Goal: Download file/media

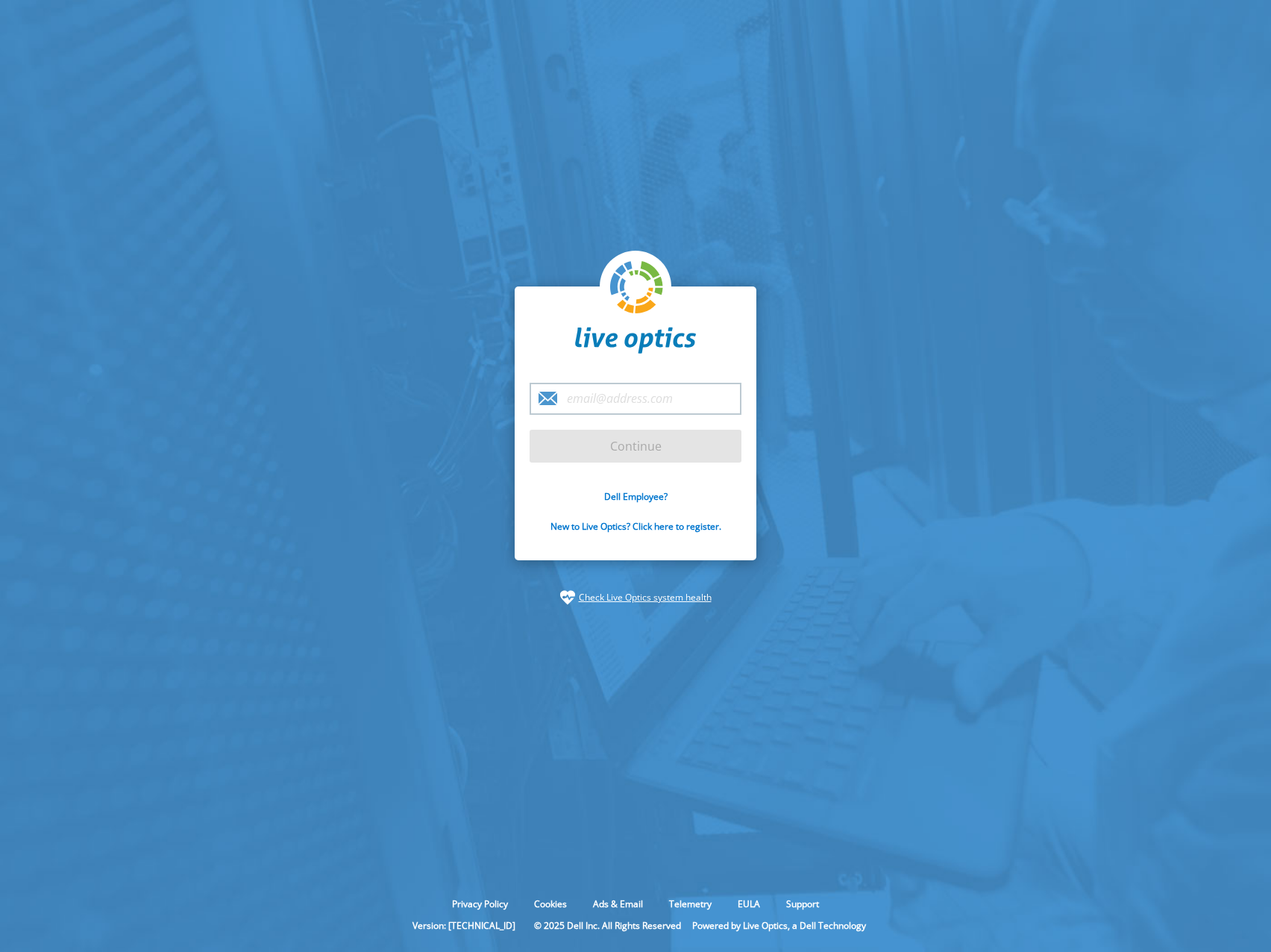
click at [715, 951] on com-1password-button at bounding box center [636, 952] width 1271 height 0
click at [717, 951] on com-1password-button at bounding box center [636, 952] width 1271 height 0
click at [613, 407] on input "email" at bounding box center [636, 399] width 212 height 32
click at [717, 951] on com-1password-button at bounding box center [636, 952] width 1271 height 0
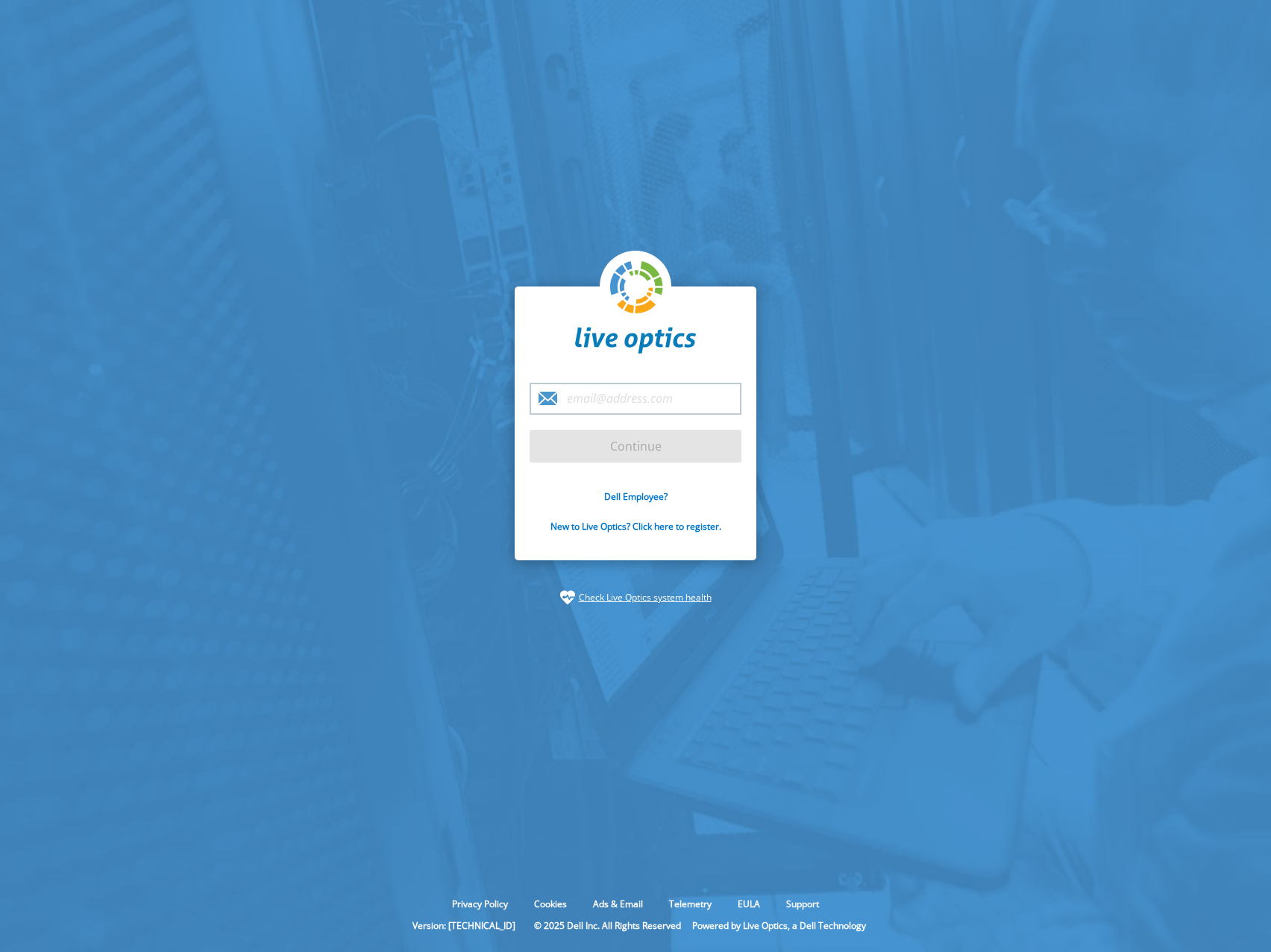
click at [604, 393] on input "email" at bounding box center [636, 399] width 212 height 32
paste input "[EMAIL_ADDRESS][DOMAIN_NAME]"
type input "[EMAIL_ADDRESS][DOMAIN_NAME]"
click at [709, 498] on p "Dell Employee?" at bounding box center [636, 496] width 212 height 12
click at [629, 434] on input "Continue" at bounding box center [636, 445] width 212 height 32
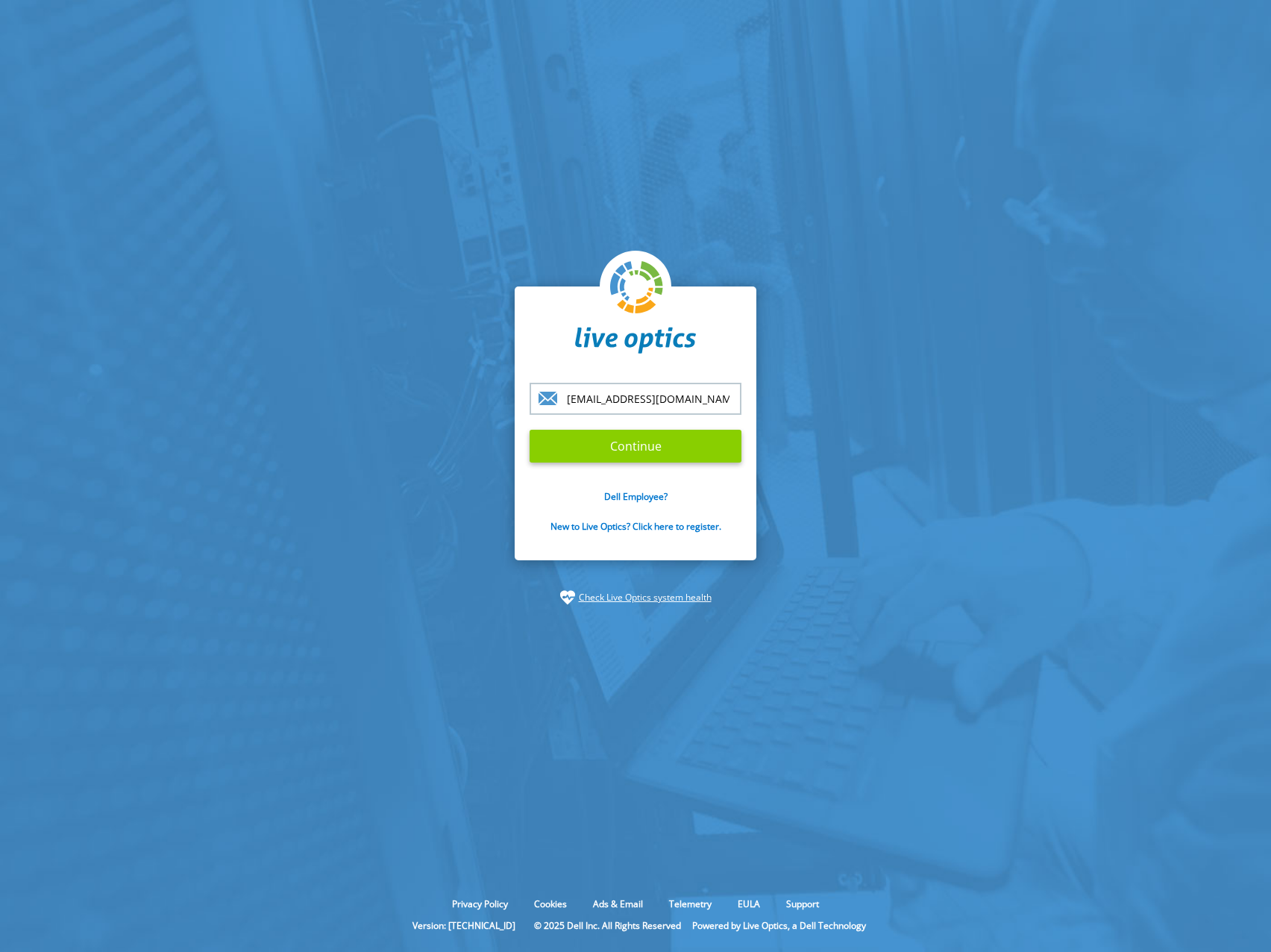
click at [621, 449] on input "Continue" at bounding box center [636, 445] width 212 height 32
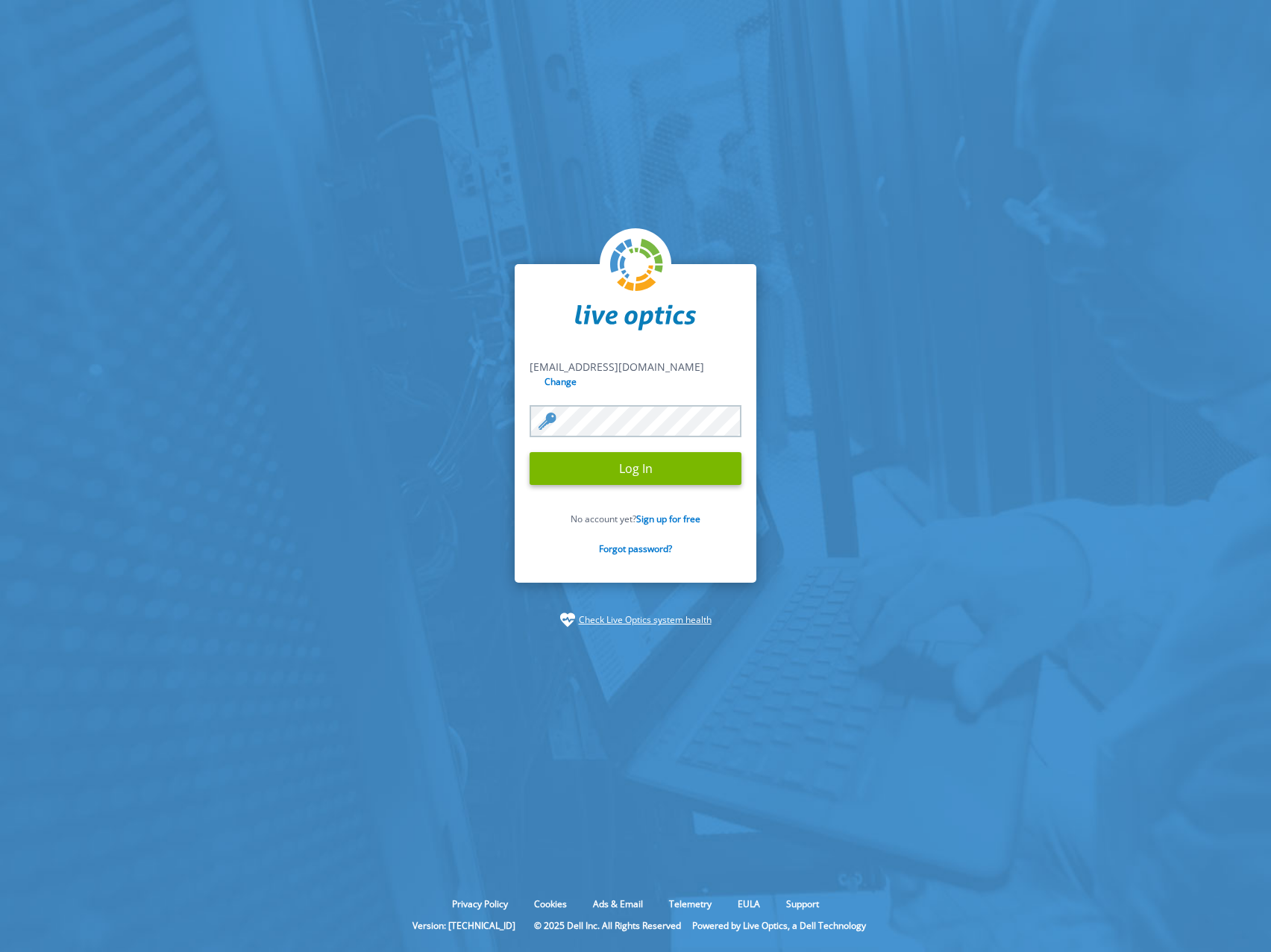
drag, startPoint x: 735, startPoint y: 496, endPoint x: 727, endPoint y: 490, distance: 10.0
click at [735, 496] on form "eshouse@redesign-group.com eshouse@redesign-group.com Change Log In No account …" at bounding box center [636, 465] width 212 height 213
click at [681, 463] on input "Log In" at bounding box center [636, 468] width 212 height 32
click at [664, 468] on input "Log In" at bounding box center [636, 468] width 212 height 32
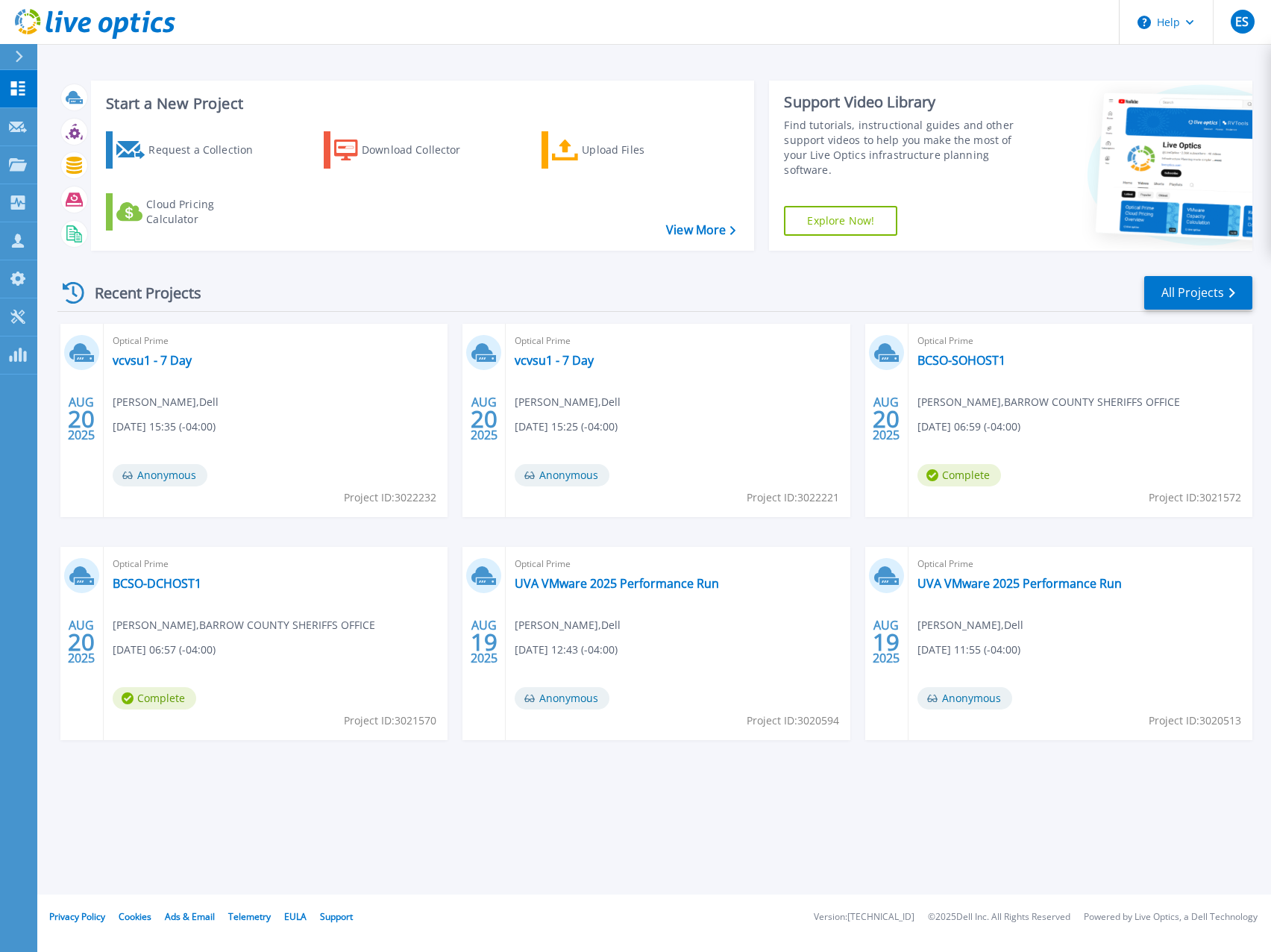
click at [624, 13] on header "Help ES Partner Team Member Eric Shouse eshouse@redesign-group.com redesign My …" at bounding box center [636, 22] width 1271 height 45
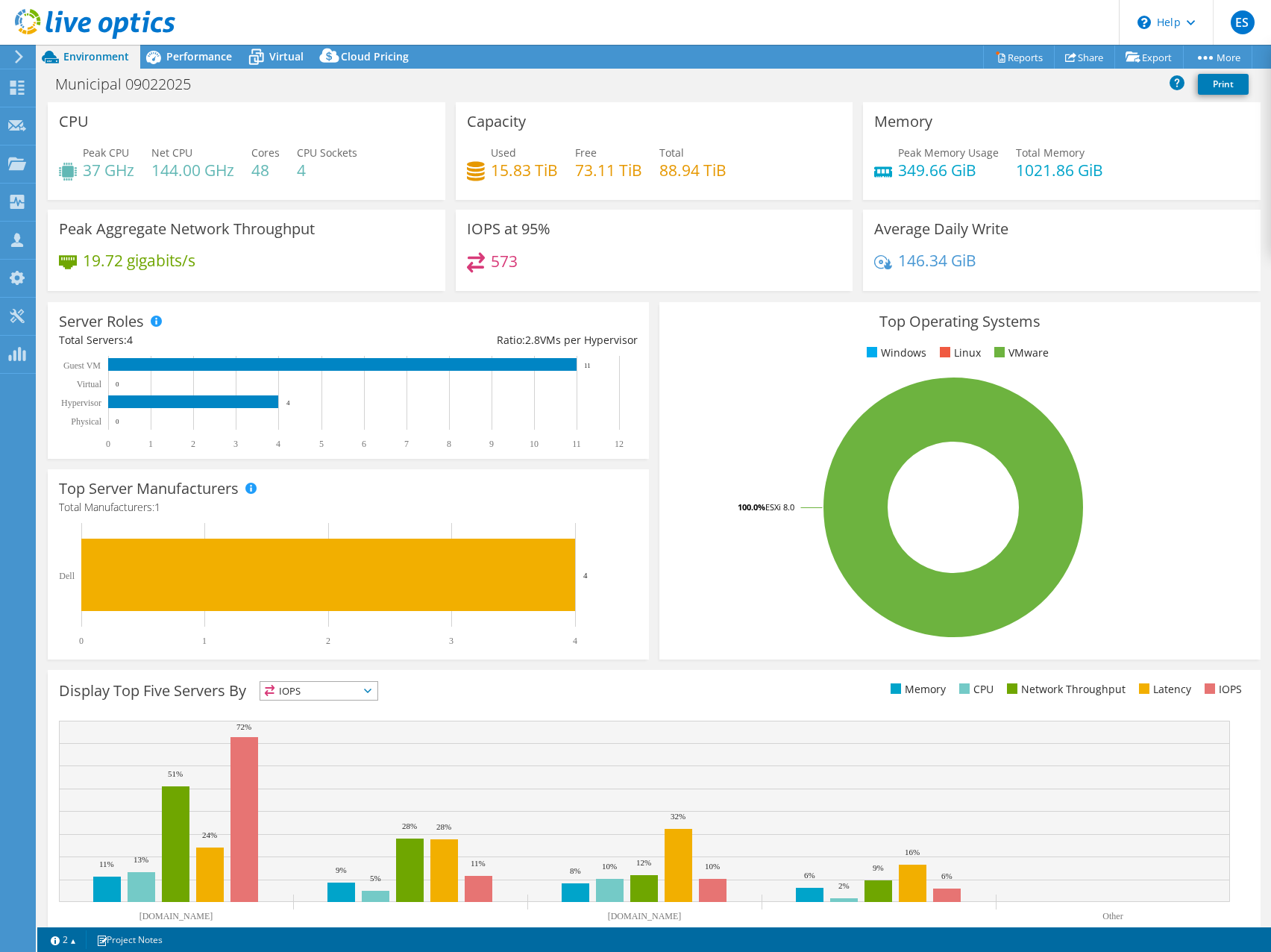
select select "USD"
click at [267, 58] on icon at bounding box center [256, 57] width 26 height 26
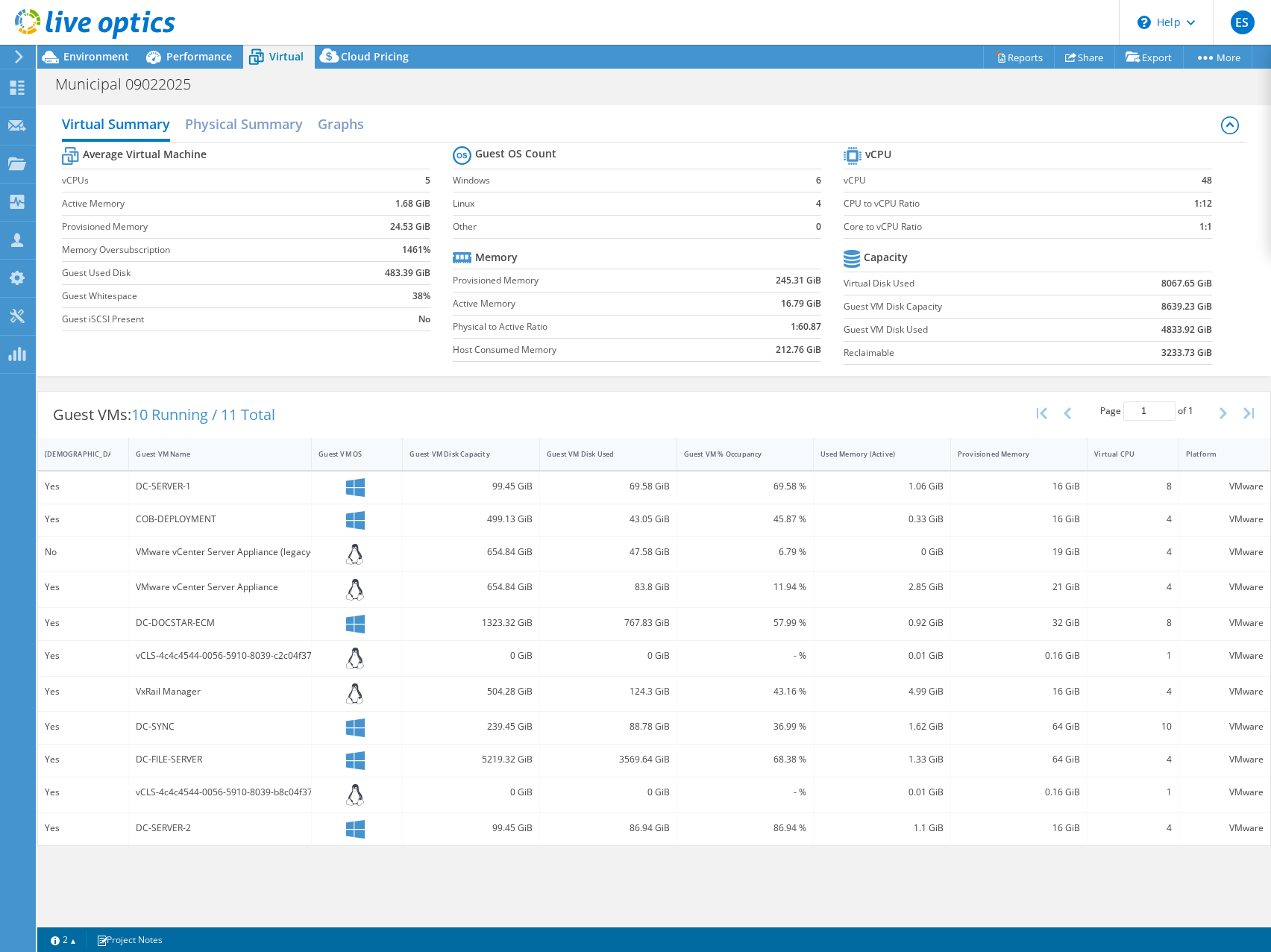
click at [825, 21] on header "ES Partner Team Member Eric Shouse eshouse@redesign-group.com redesign My Profi…" at bounding box center [636, 22] width 1271 height 45
click at [796, 15] on header "ES Partner Team Member Eric Shouse eshouse@redesign-group.com redesign My Profi…" at bounding box center [636, 22] width 1271 height 45
click at [825, 14] on header "ES Partner Team Member Eric Shouse eshouse@redesign-group.com redesign My Profi…" at bounding box center [636, 22] width 1271 height 45
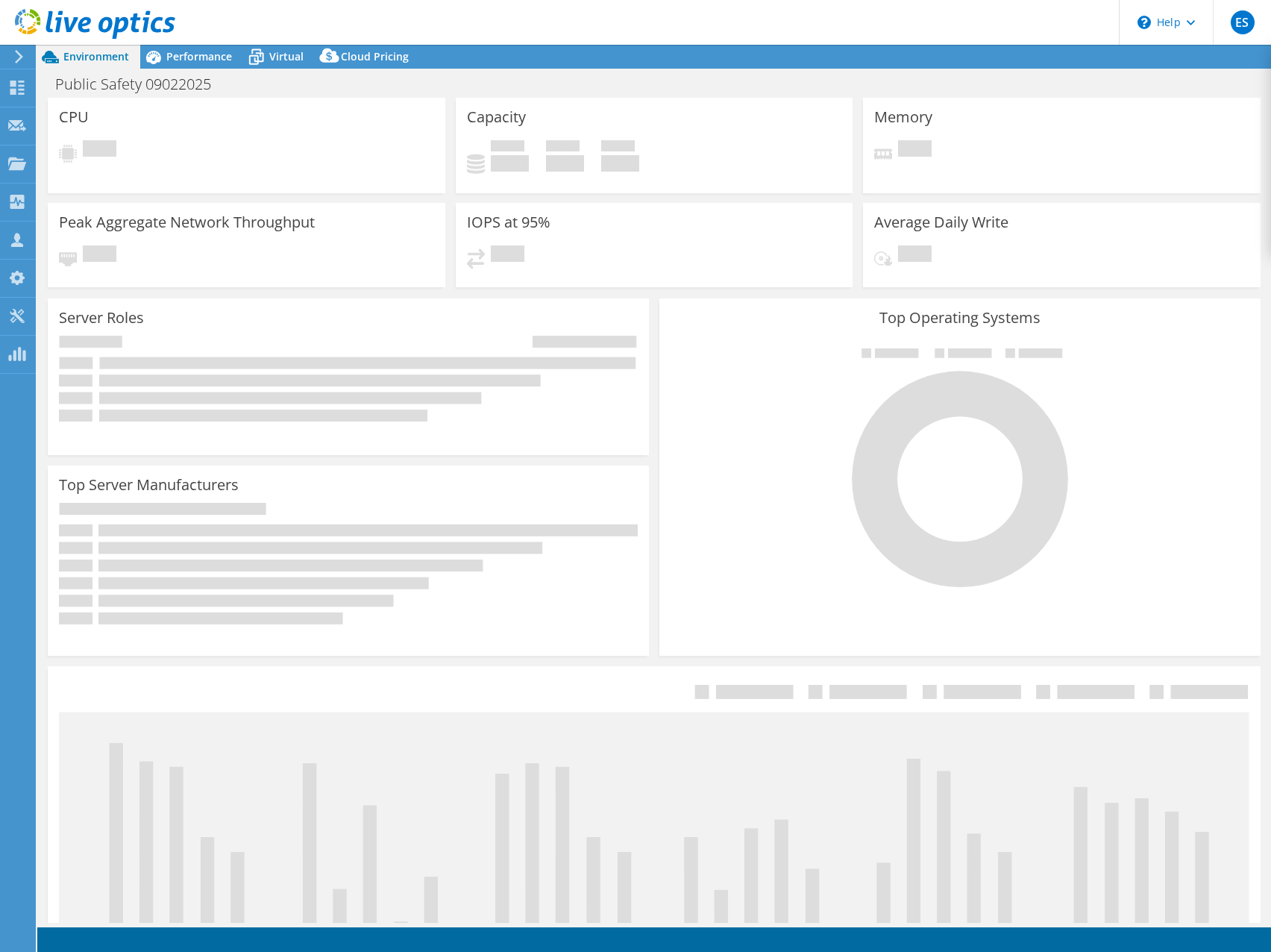
select select "USD"
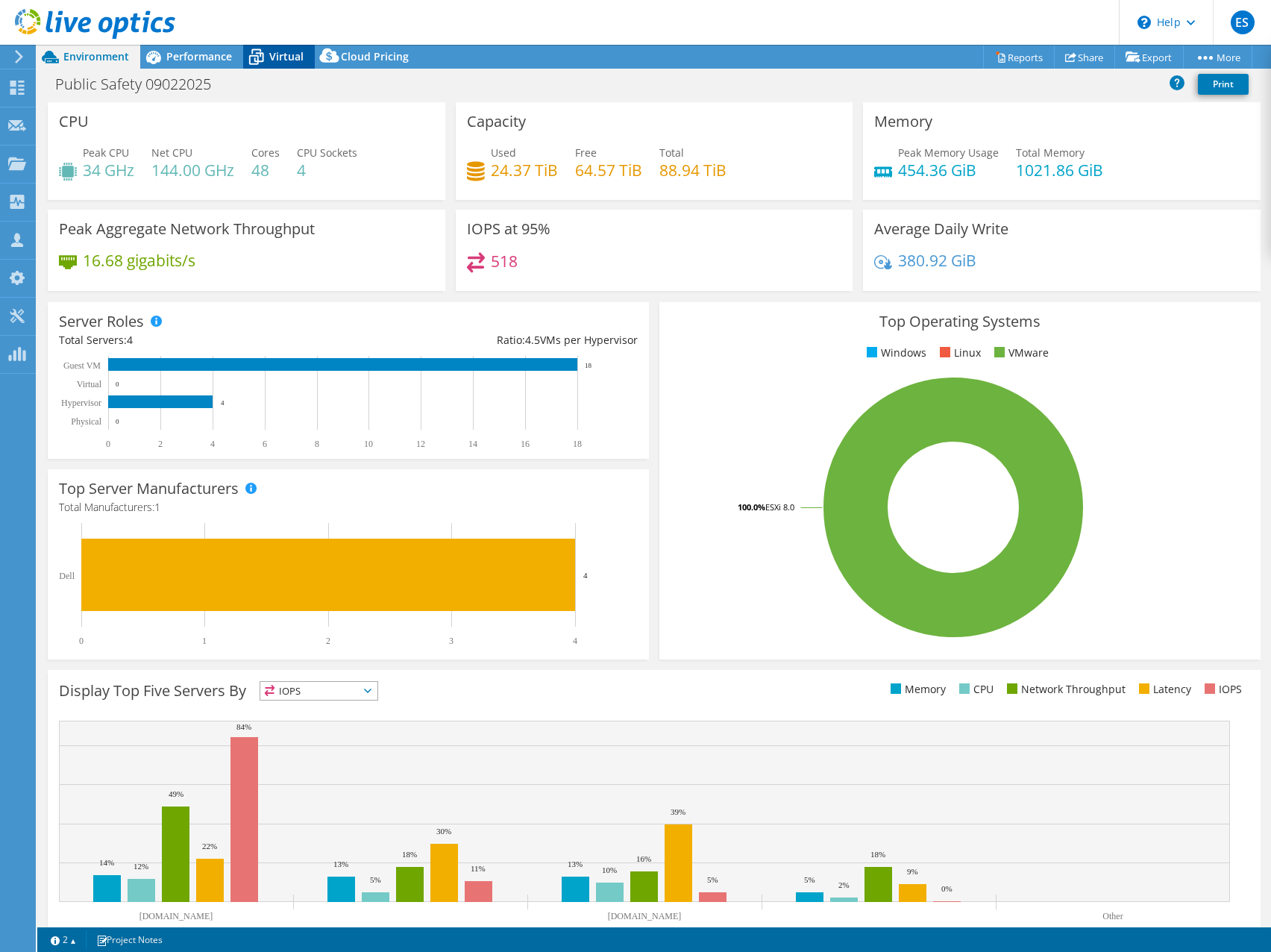
click at [285, 58] on span "Virtual" at bounding box center [286, 56] width 34 height 14
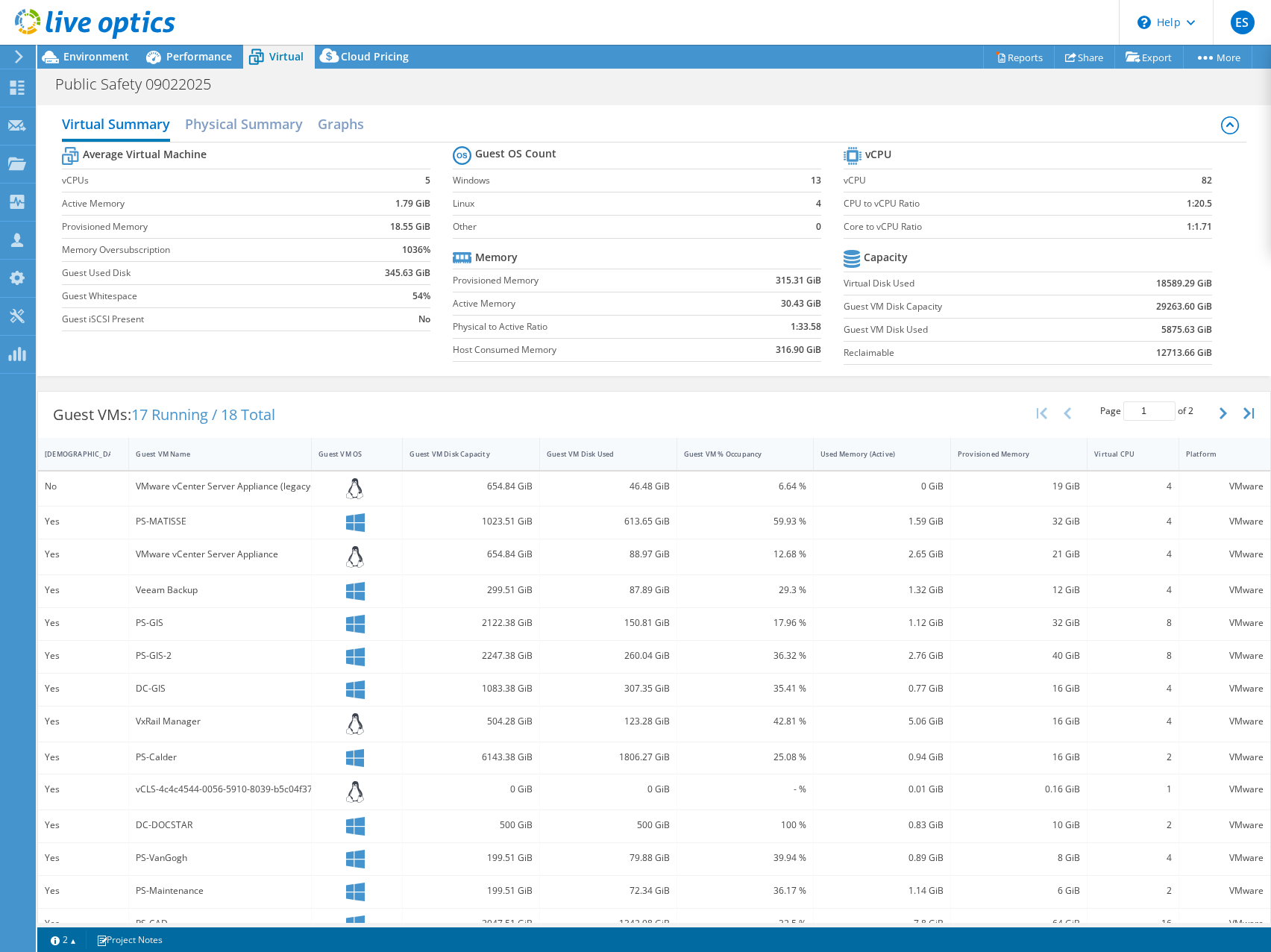
click at [814, 11] on header "ES Partner Team Member Eric Shouse eshouse@redesign-group.com redesign My Profi…" at bounding box center [636, 22] width 1271 height 45
click at [827, 3] on header "ES Partner Team Member Eric Shouse eshouse@redesign-group.com redesign My Profi…" at bounding box center [636, 22] width 1271 height 45
click at [916, 24] on header "ES Partner Team Member Eric Shouse eshouse@redesign-group.com redesign My Profi…" at bounding box center [636, 22] width 1271 height 45
click at [850, 24] on header "ES Partner Team Member Eric Shouse eshouse@redesign-group.com redesign My Profi…" at bounding box center [636, 22] width 1271 height 45
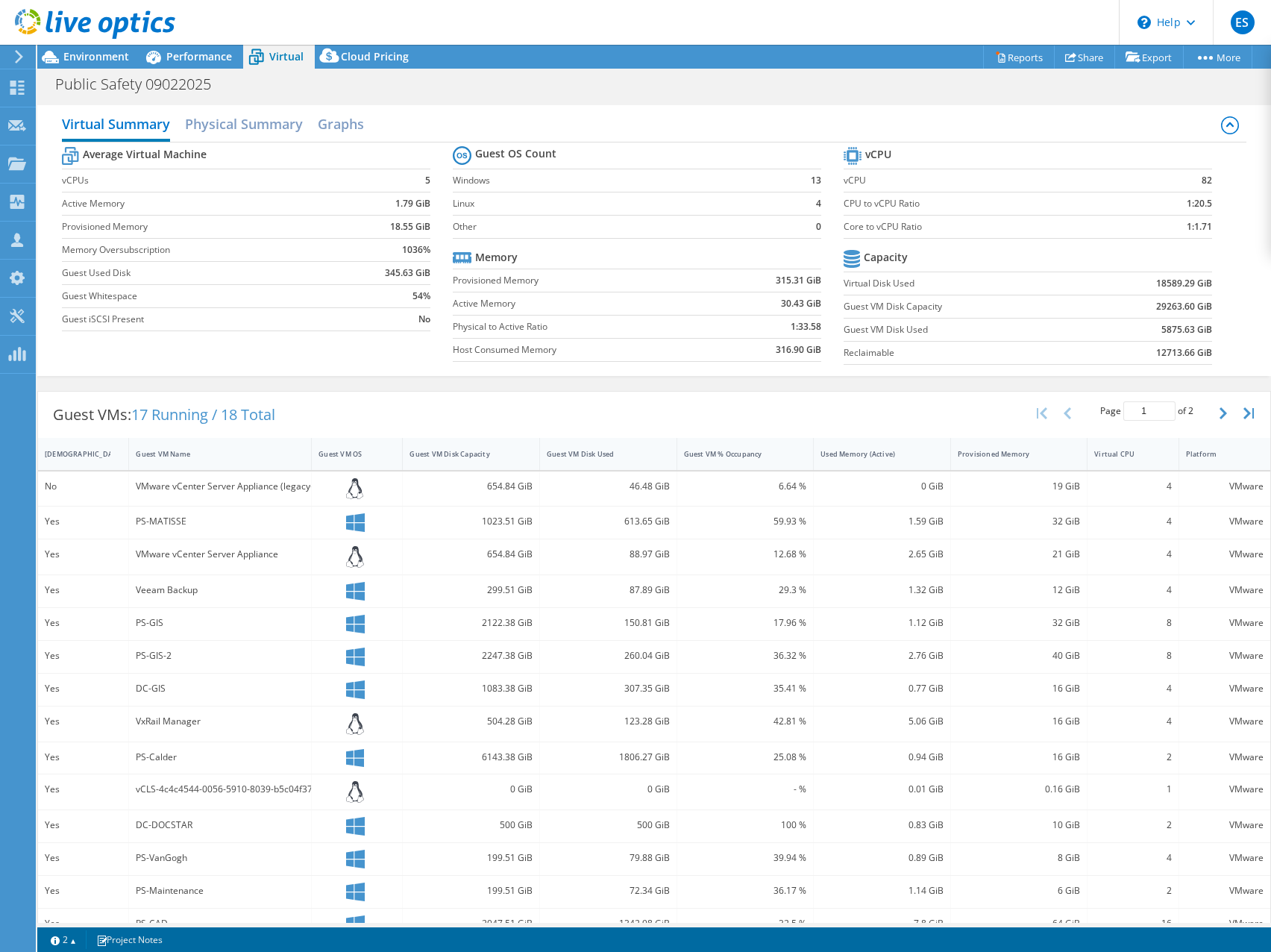
click at [945, 22] on header "ES Partner Team Member Eric Shouse eshouse@redesign-group.com redesign My Profi…" at bounding box center [636, 22] width 1271 height 45
click at [1013, 60] on link "Reports" at bounding box center [1019, 57] width 72 height 23
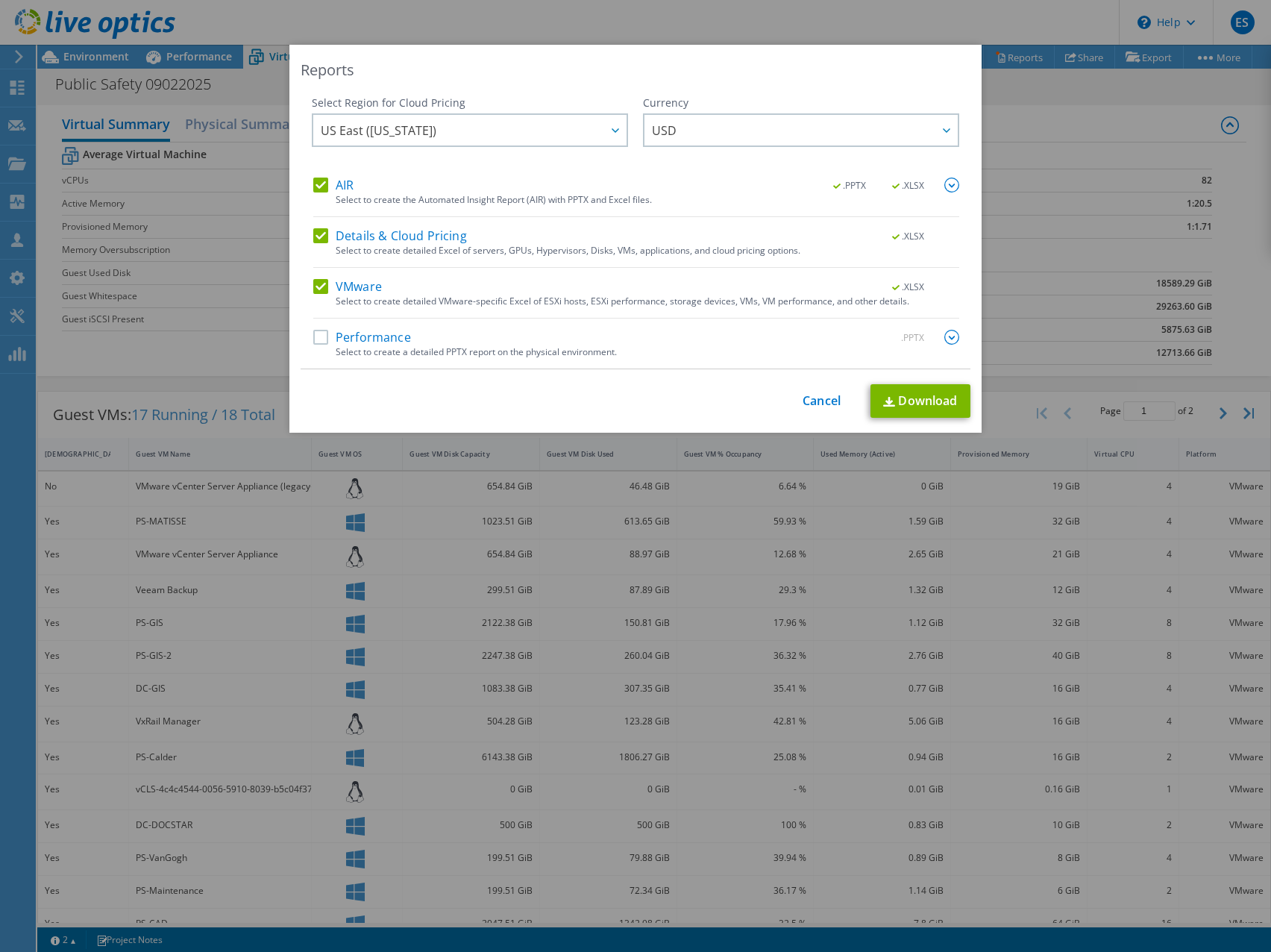
drag, startPoint x: 324, startPoint y: 238, endPoint x: 323, endPoint y: 255, distance: 17.0
click at [323, 237] on label "Details & Cloud Pricing" at bounding box center [389, 235] width 153 height 15
click at [0, 0] on input "Details & Cloud Pricing" at bounding box center [0, 0] width 0 height 0
click at [318, 288] on label "VMware" at bounding box center [347, 286] width 68 height 15
click at [0, 0] on input "VMware" at bounding box center [0, 0] width 0 height 0
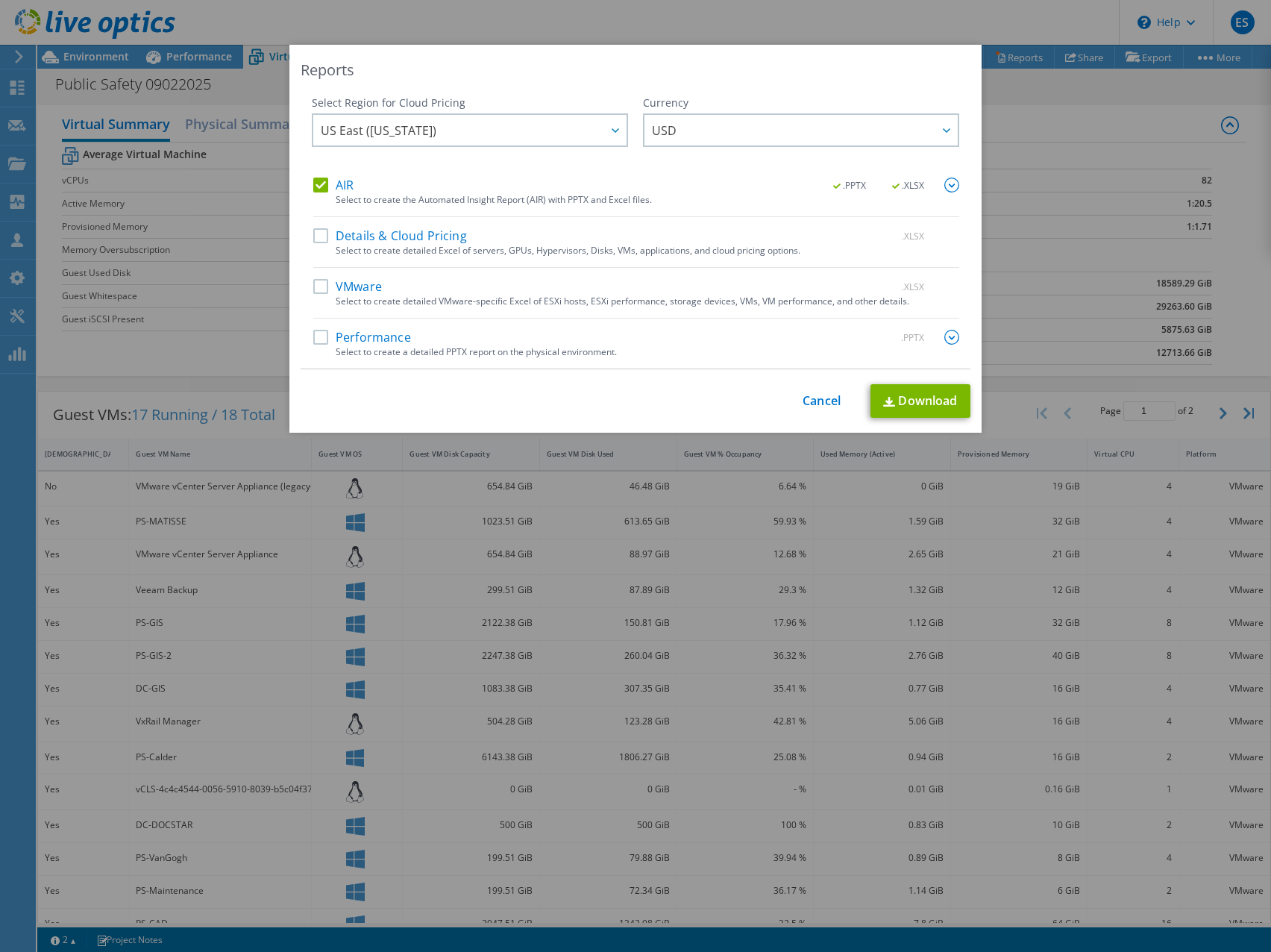
click at [905, 181] on span ".XLSX" at bounding box center [909, 186] width 56 height 11
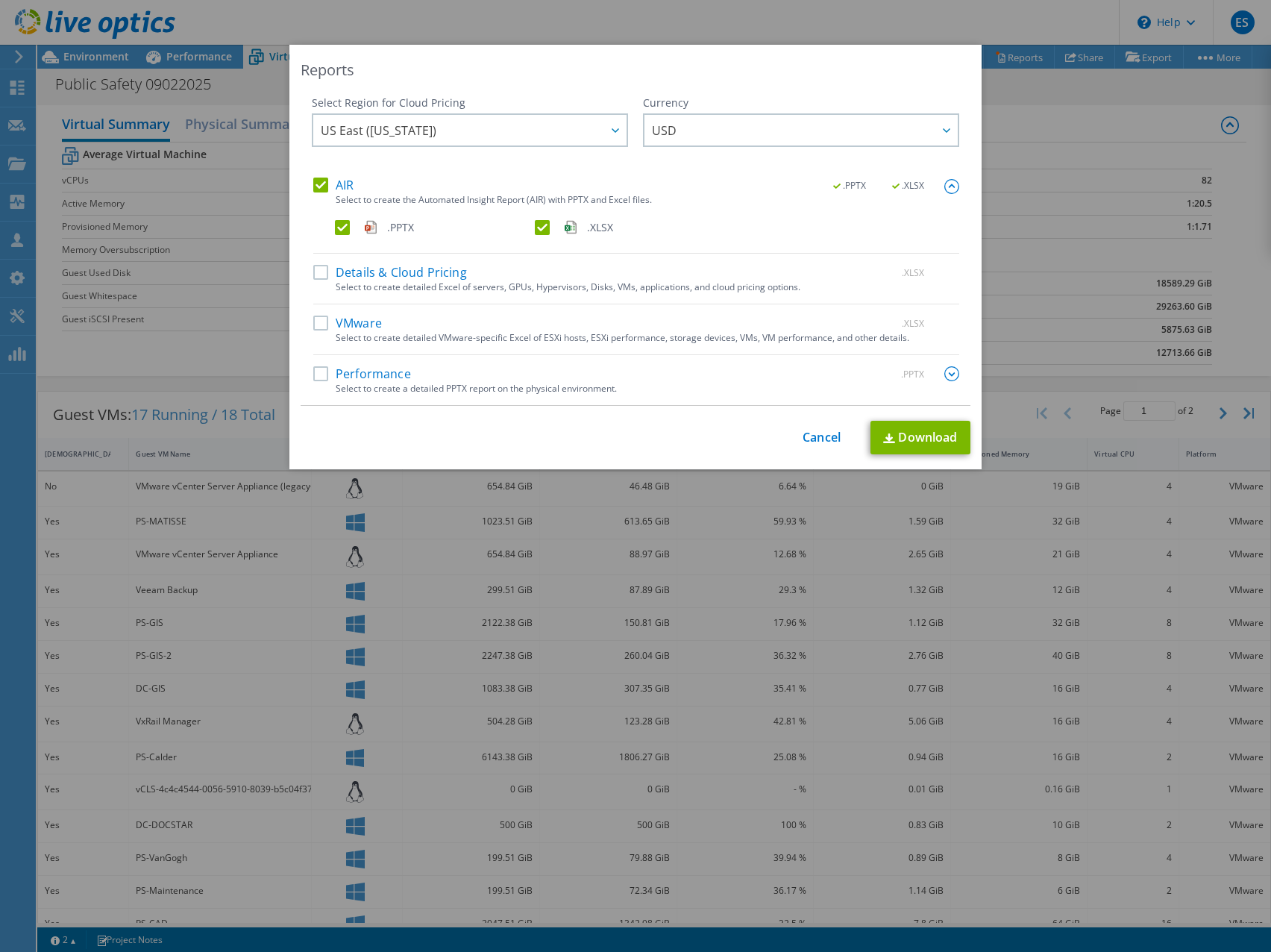
click at [538, 228] on label ".XLSX" at bounding box center [633, 227] width 197 height 15
click at [0, 0] on input ".XLSX" at bounding box center [0, 0] width 0 height 0
click at [920, 446] on link "Download" at bounding box center [920, 437] width 100 height 33
click at [810, 431] on link "Cancel" at bounding box center [821, 437] width 38 height 14
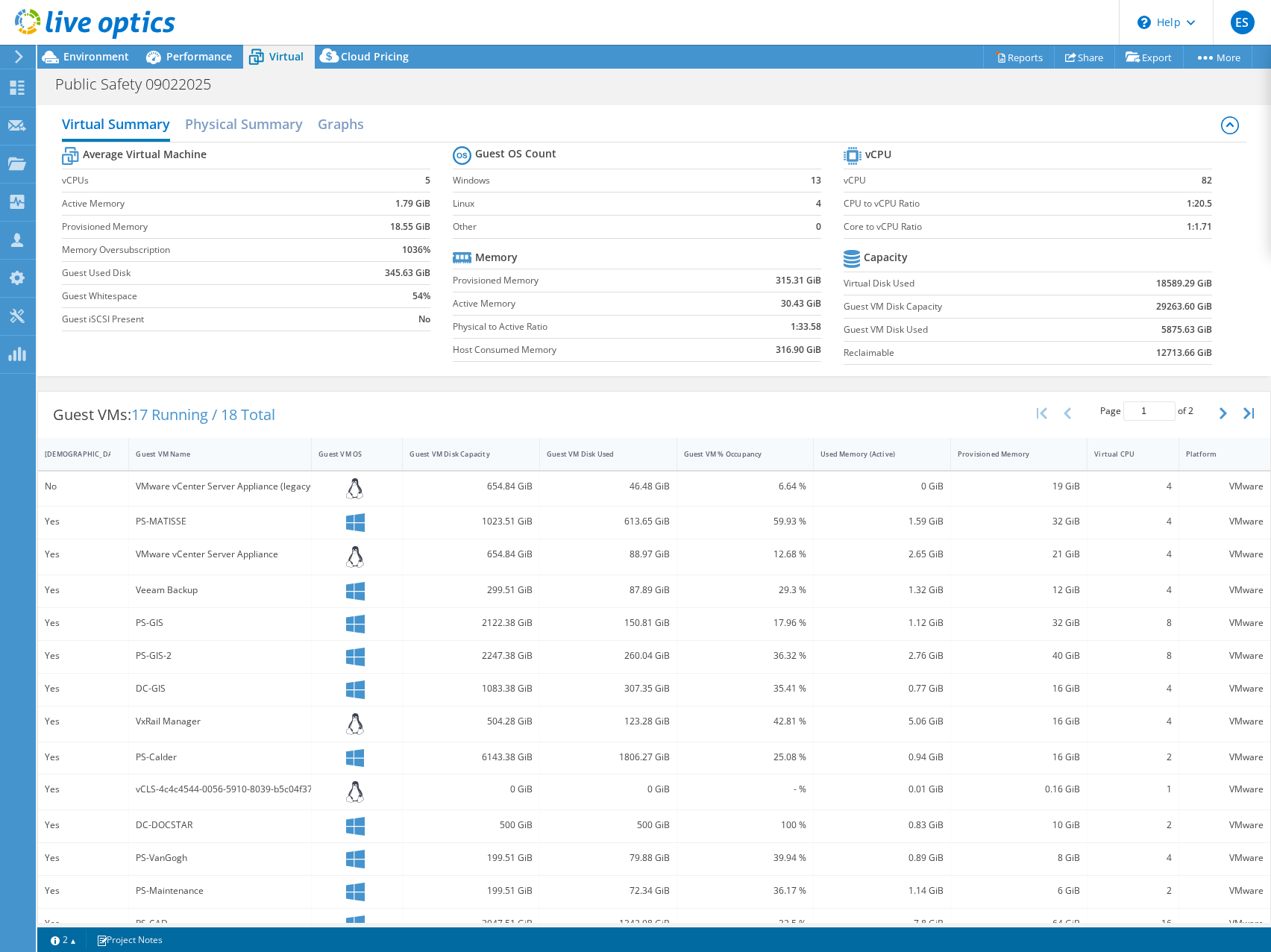
click at [689, 14] on header "ES Partner Team Member Eric Shouse eshouse@redesign-group.com redesign My Profi…" at bounding box center [636, 22] width 1271 height 45
click at [831, 18] on header "ES Partner Team Member Eric Shouse eshouse@redesign-group.com redesign My Profi…" at bounding box center [636, 22] width 1271 height 45
click at [1012, 60] on link "Reports" at bounding box center [1019, 57] width 72 height 23
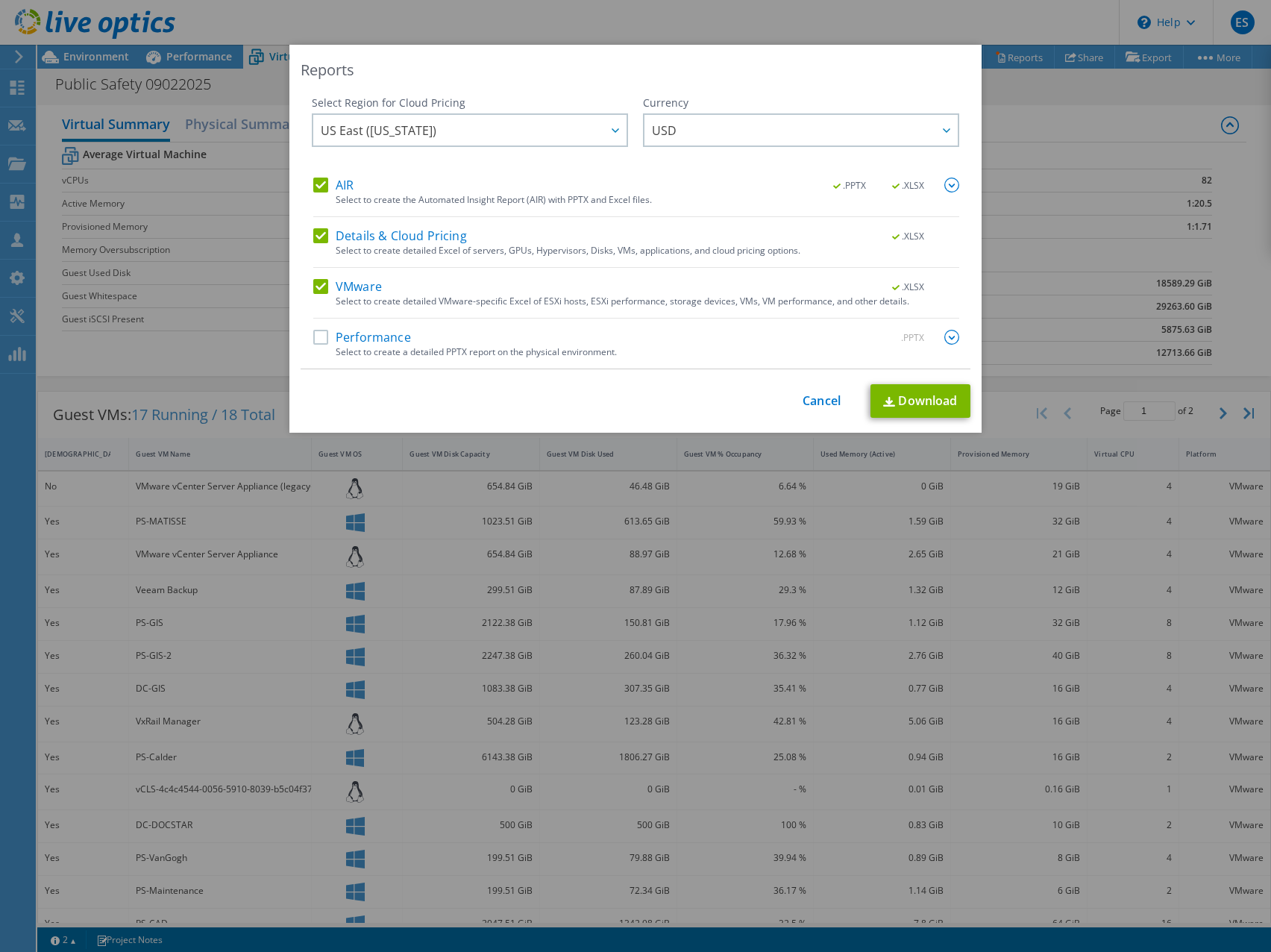
click at [313, 184] on div "Select Region for Cloud Pricing Asia Pacific (Hong Kong) Asia Pacific (Mumbai) …" at bounding box center [636, 232] width 670 height 274
click at [322, 238] on label "Details & Cloud Pricing" at bounding box center [389, 235] width 153 height 15
click at [0, 0] on input "Details & Cloud Pricing" at bounding box center [0, 0] width 0 height 0
click at [321, 184] on label "AIR" at bounding box center [333, 185] width 40 height 15
click at [0, 0] on input "AIR" at bounding box center [0, 0] width 0 height 0
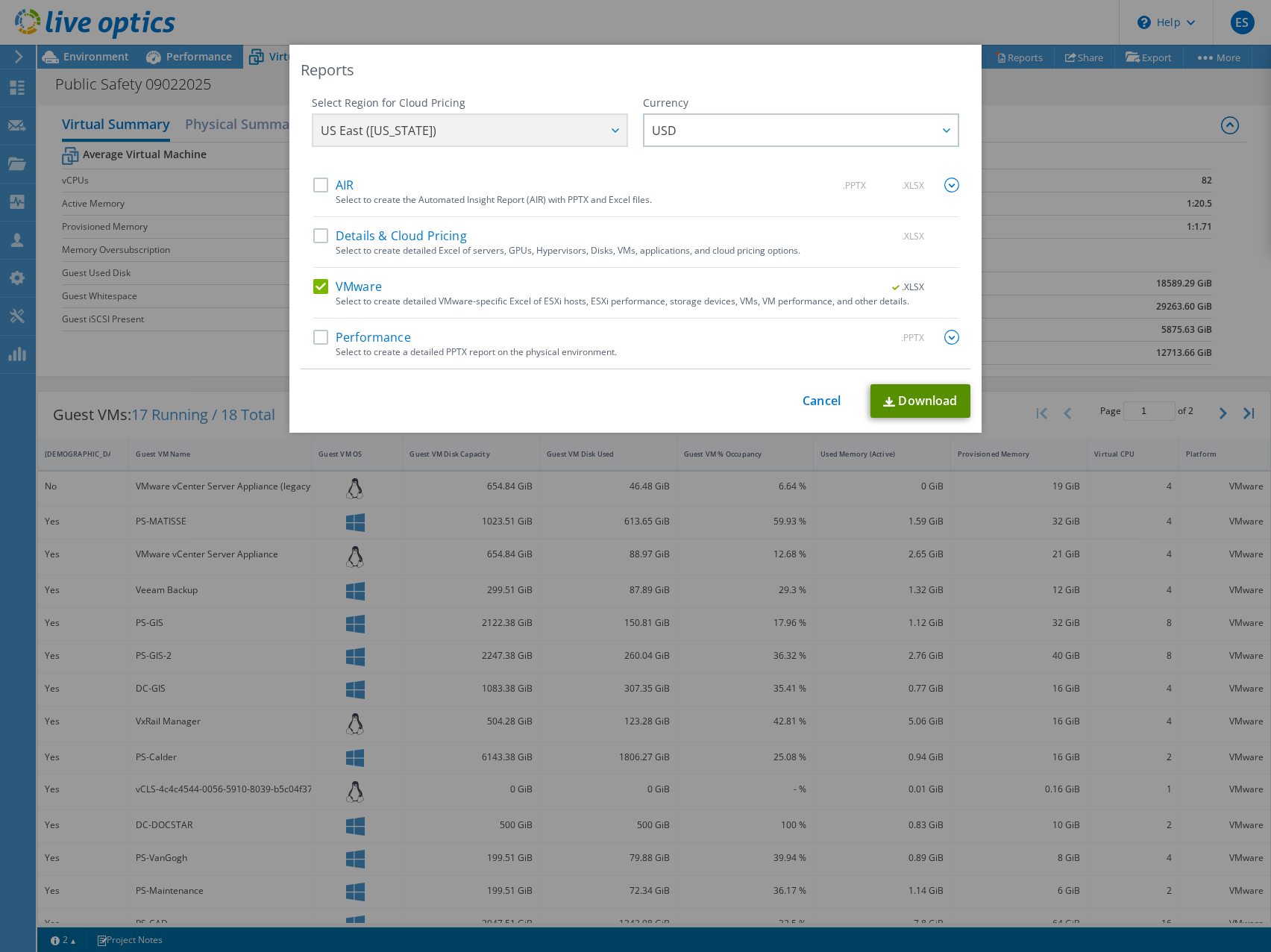
click at [895, 404] on link "Download" at bounding box center [920, 401] width 100 height 33
click at [806, 405] on link "Cancel" at bounding box center [821, 401] width 38 height 14
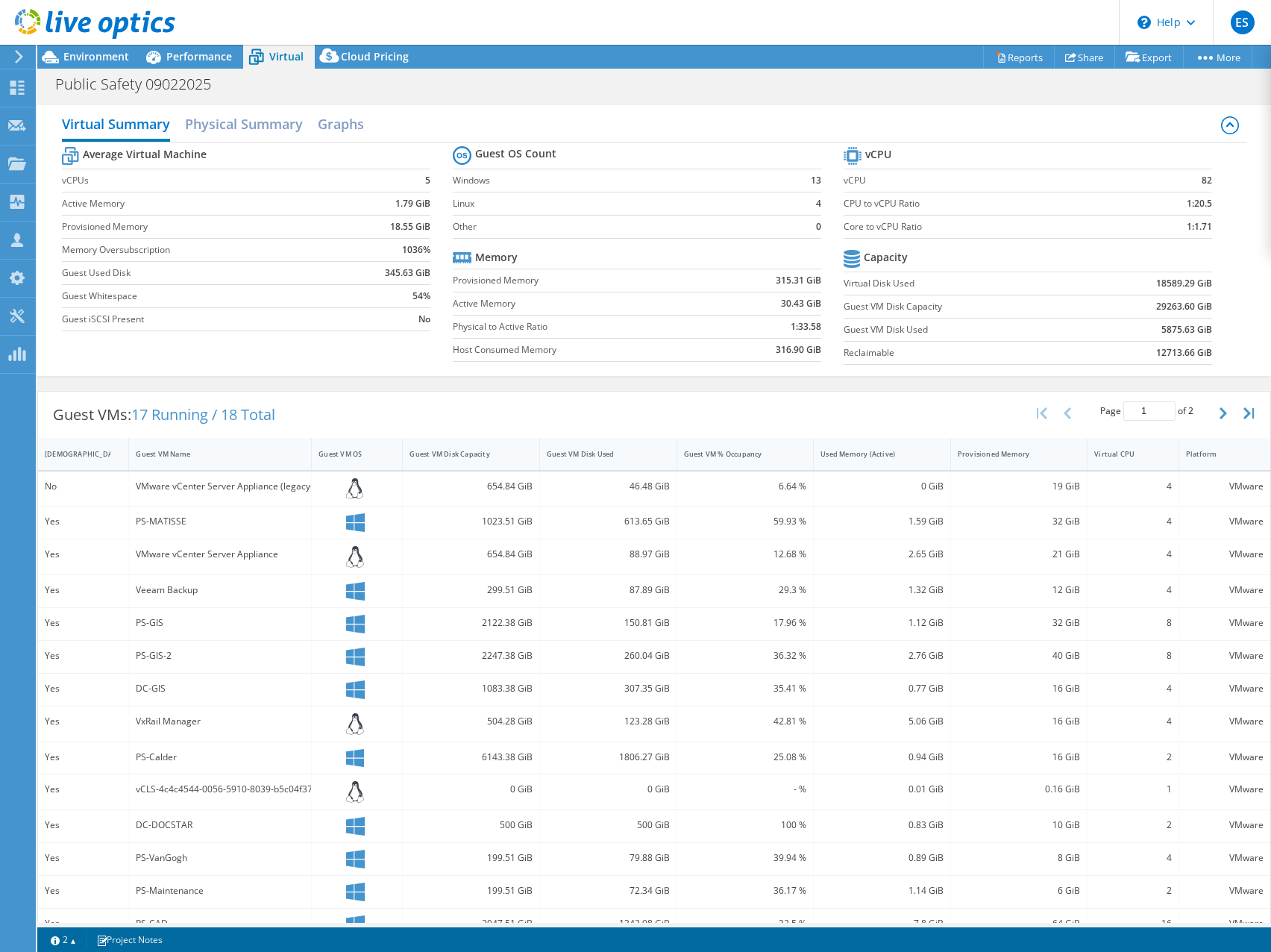
click at [716, 28] on header "ES Partner Team Member Eric Shouse eshouse@redesign-group.com redesign My Profi…" at bounding box center [636, 22] width 1271 height 45
click at [1012, 55] on link "Reports" at bounding box center [1019, 57] width 72 height 23
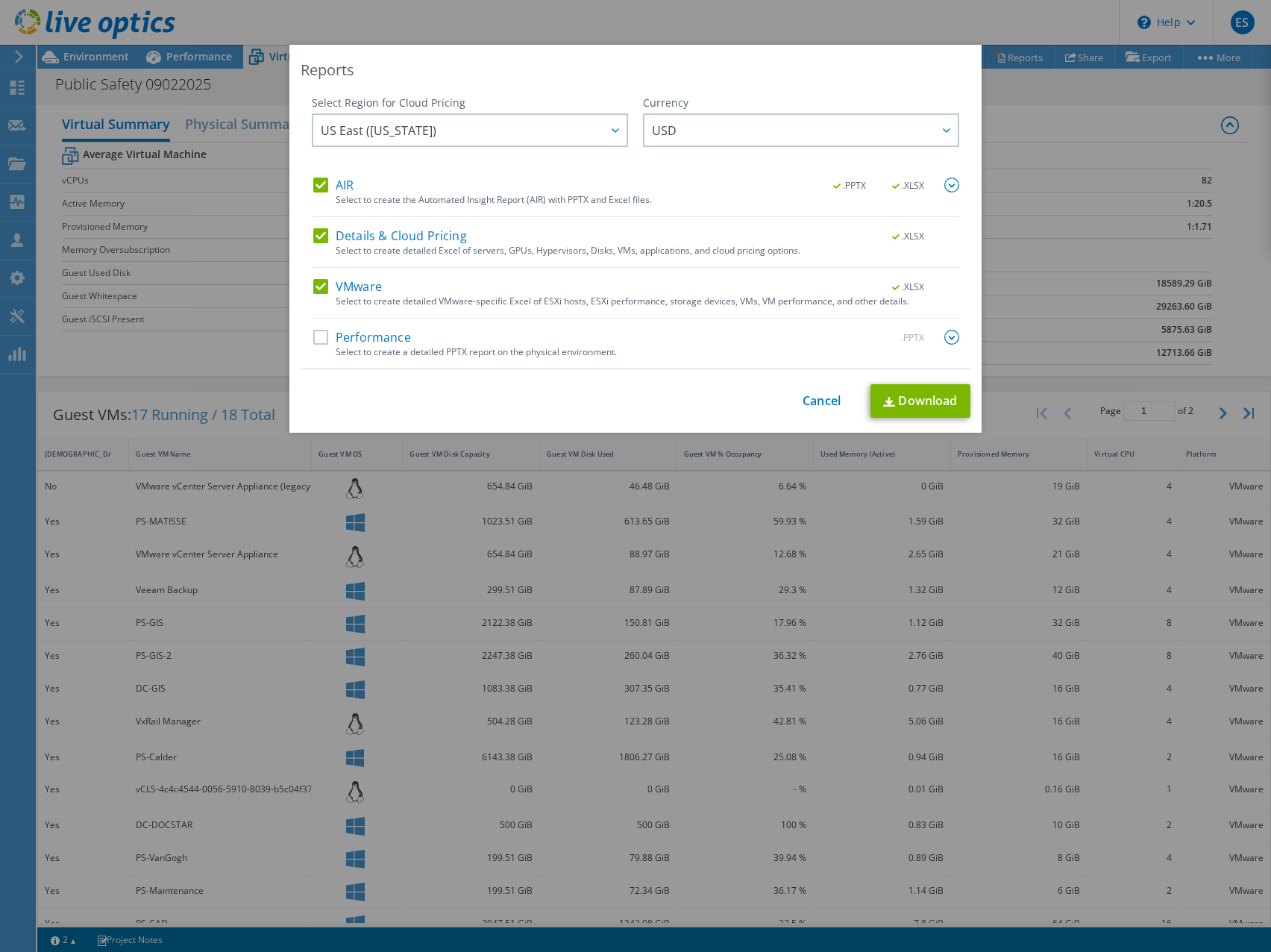
click at [313, 186] on label "AIR" at bounding box center [333, 185] width 40 height 15
click at [0, 0] on input "AIR" at bounding box center [0, 0] width 0 height 0
click at [316, 241] on label "Details & Cloud Pricing" at bounding box center [389, 235] width 153 height 15
click at [0, 0] on input "Details & Cloud Pricing" at bounding box center [0, 0] width 0 height 0
click at [316, 187] on label "AIR" at bounding box center [333, 185] width 40 height 15
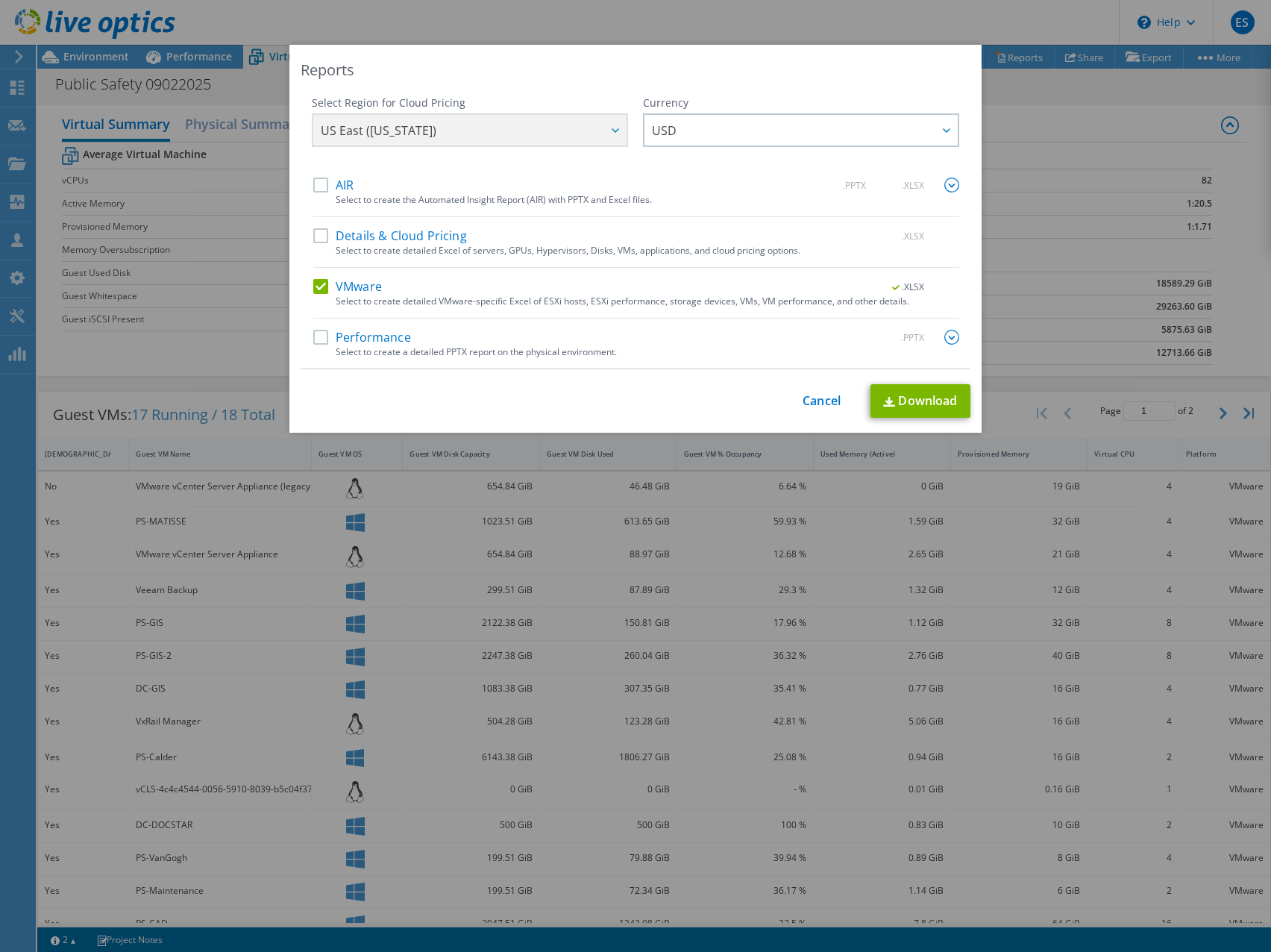
click at [0, 0] on input "AIR" at bounding box center [0, 0] width 0 height 0
click at [314, 238] on label "Details & Cloud Pricing" at bounding box center [389, 235] width 153 height 15
click at [0, 0] on input "Details & Cloud Pricing" at bounding box center [0, 0] width 0 height 0
click at [316, 291] on label "VMware" at bounding box center [347, 286] width 68 height 15
click at [0, 0] on input "VMware" at bounding box center [0, 0] width 0 height 0
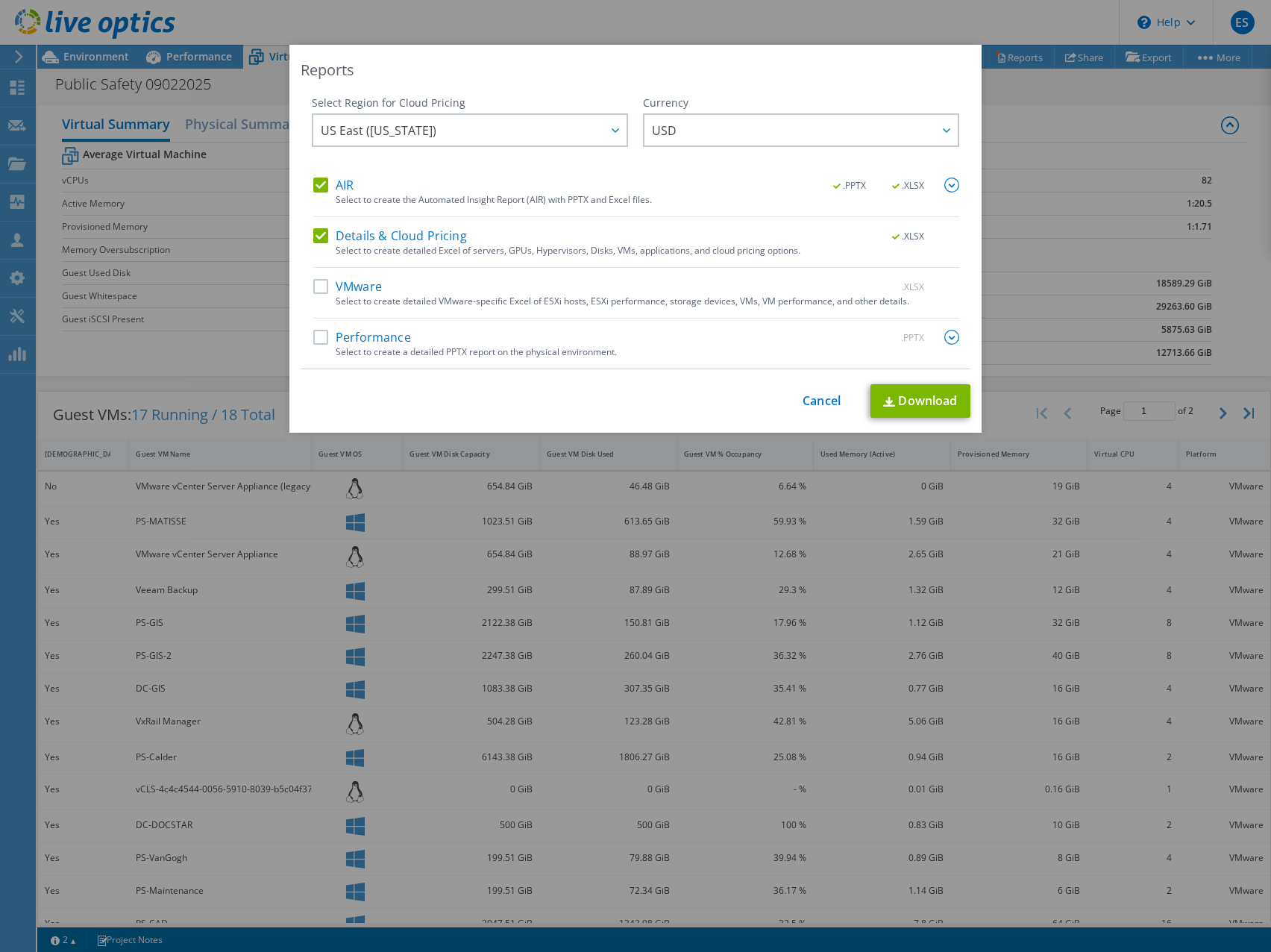
click at [313, 232] on label "Details & Cloud Pricing" at bounding box center [389, 235] width 153 height 15
click at [0, 0] on input "Details & Cloud Pricing" at bounding box center [0, 0] width 0 height 0
click at [945, 188] on img at bounding box center [951, 185] width 15 height 15
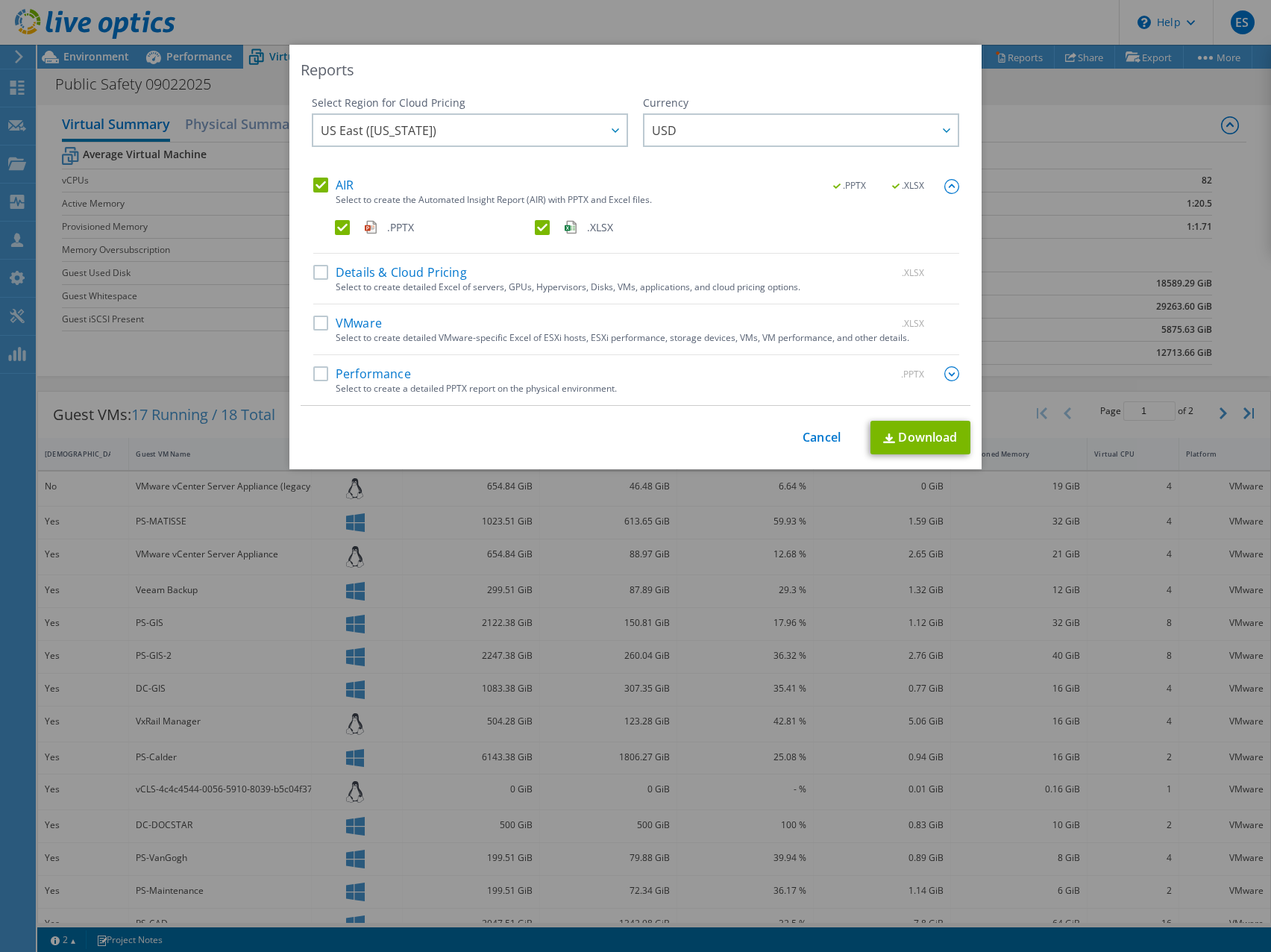
click at [341, 231] on label ".PPTX" at bounding box center [433, 227] width 197 height 15
click at [0, 0] on input ".PPTX" at bounding box center [0, 0] width 0 height 0
click at [921, 444] on link "Download" at bounding box center [920, 437] width 100 height 33
drag, startPoint x: 811, startPoint y: 447, endPoint x: 844, endPoint y: 344, distance: 108.2
click at [811, 447] on div "This process may take a while, please wait... Cancel Download" at bounding box center [636, 437] width 670 height 33
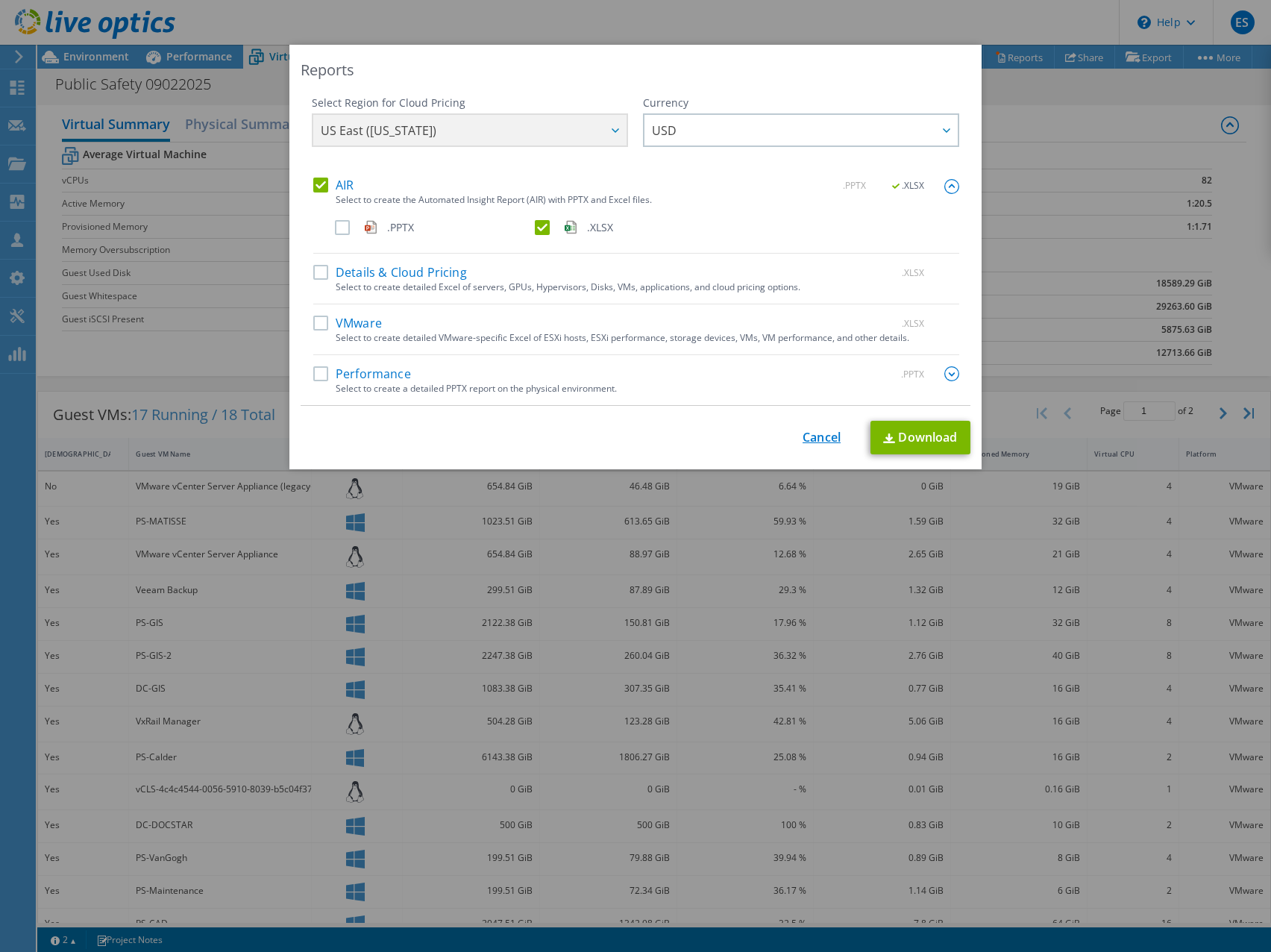
click at [816, 437] on link "Cancel" at bounding box center [821, 437] width 38 height 14
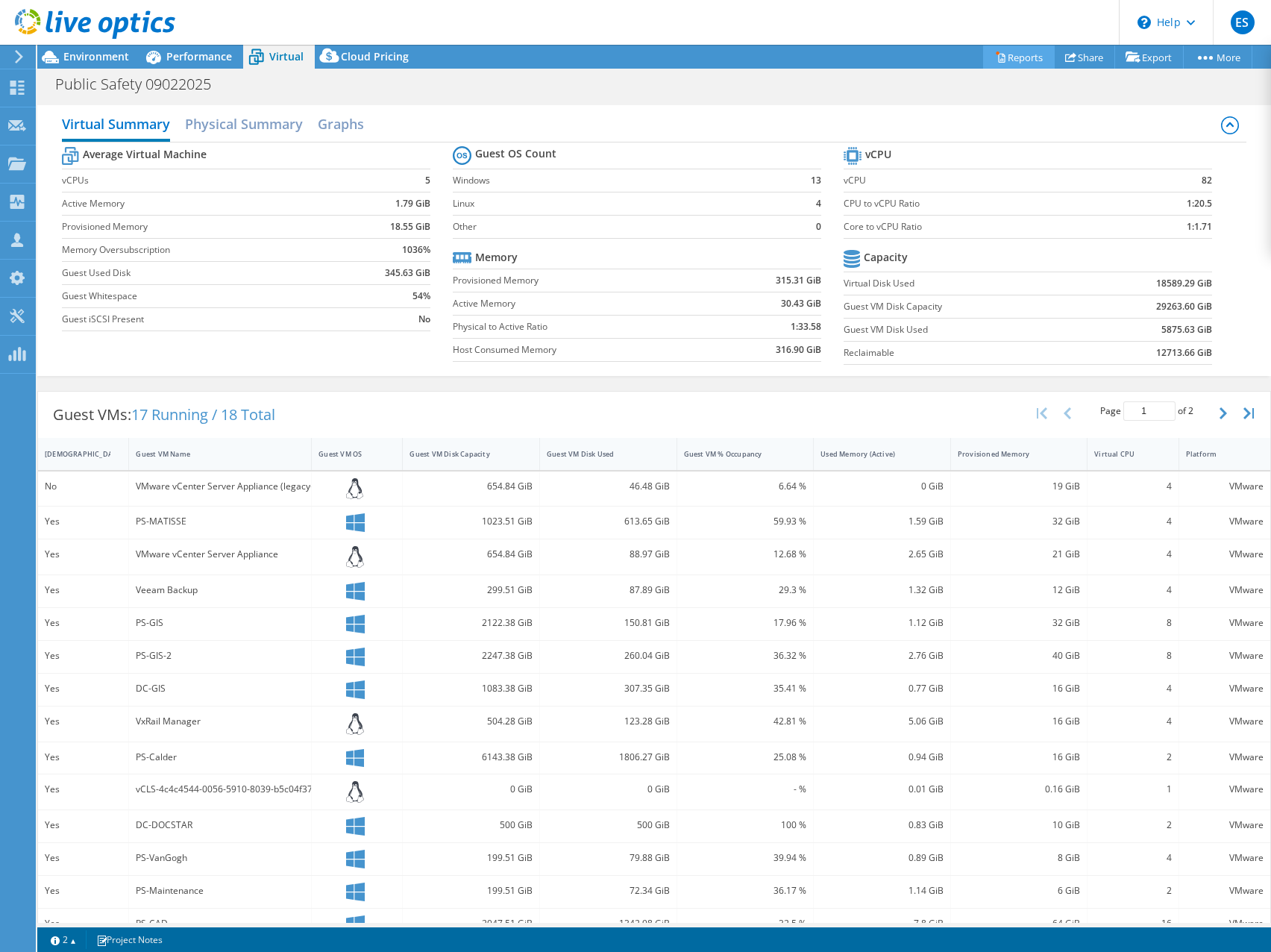
click at [1015, 59] on link "Reports" at bounding box center [1019, 57] width 72 height 23
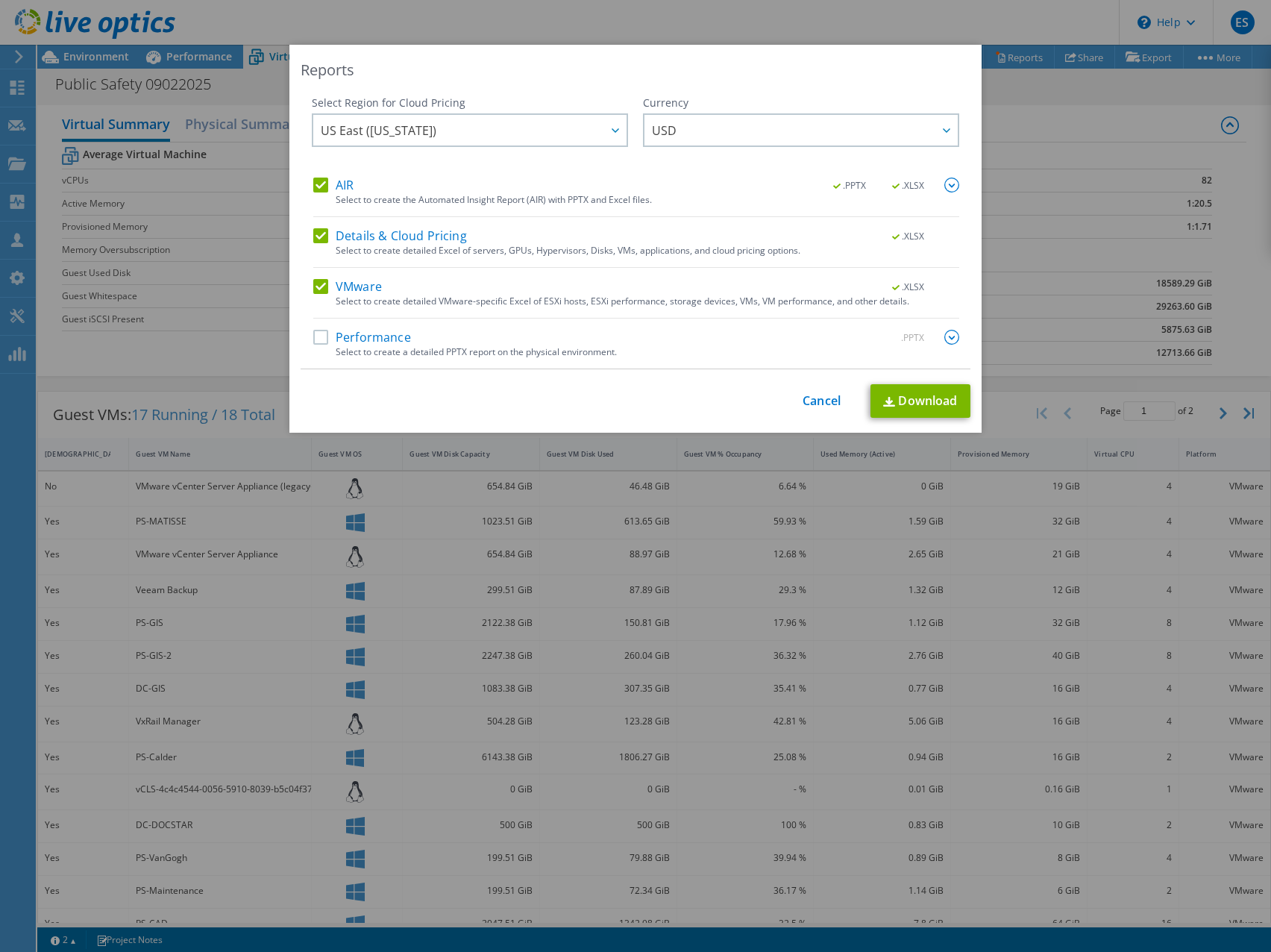
click at [318, 188] on label "AIR" at bounding box center [333, 185] width 40 height 15
click at [0, 0] on input "AIR" at bounding box center [0, 0] width 0 height 0
click at [316, 237] on label "Details & Cloud Pricing" at bounding box center [389, 235] width 153 height 15
click at [0, 0] on input "Details & Cloud Pricing" at bounding box center [0, 0] width 0 height 0
click at [899, 401] on link "Download" at bounding box center [920, 401] width 100 height 33
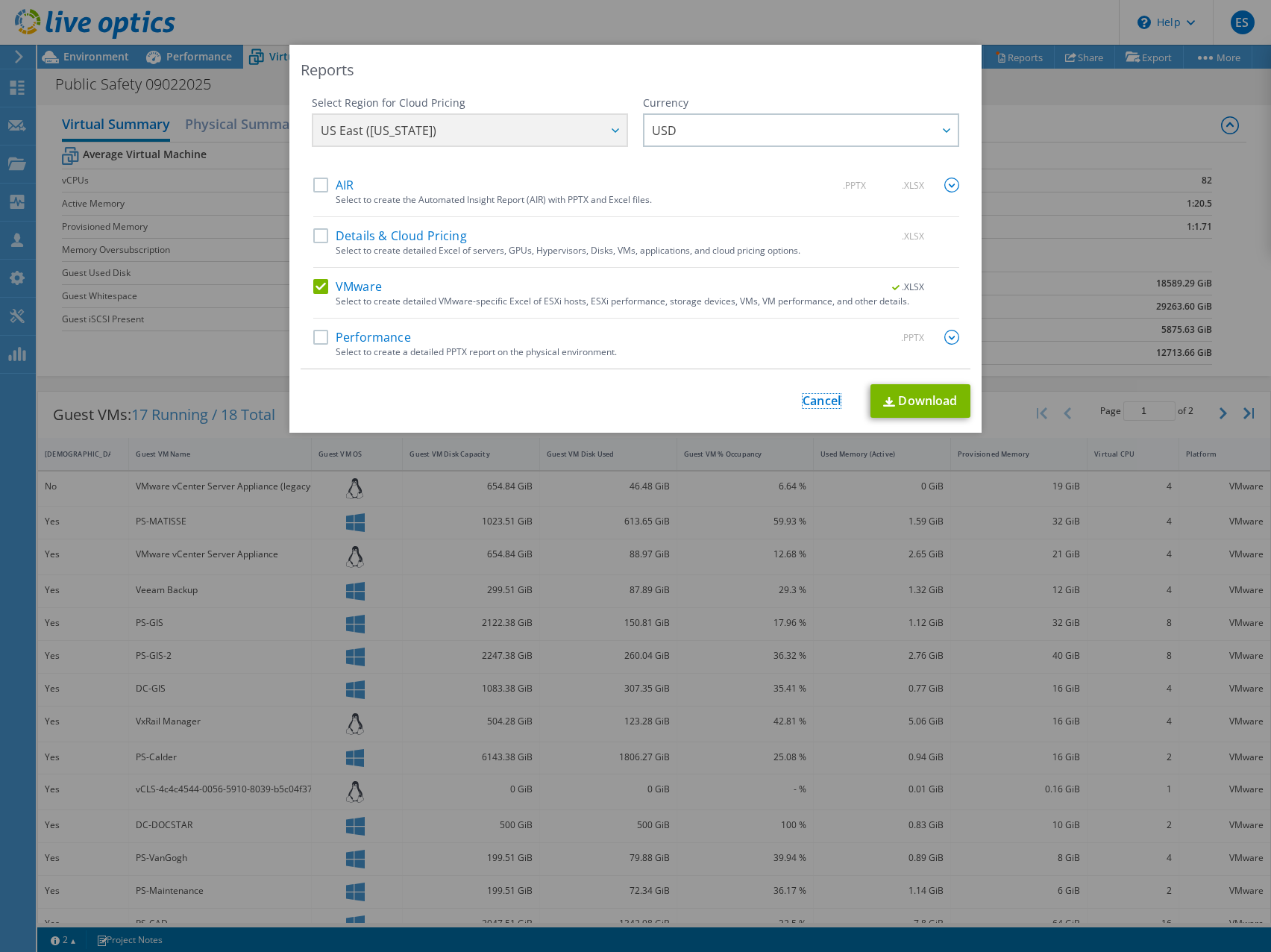
drag, startPoint x: 808, startPoint y: 402, endPoint x: 844, endPoint y: 353, distance: 60.8
click at [808, 402] on link "Cancel" at bounding box center [821, 401] width 38 height 14
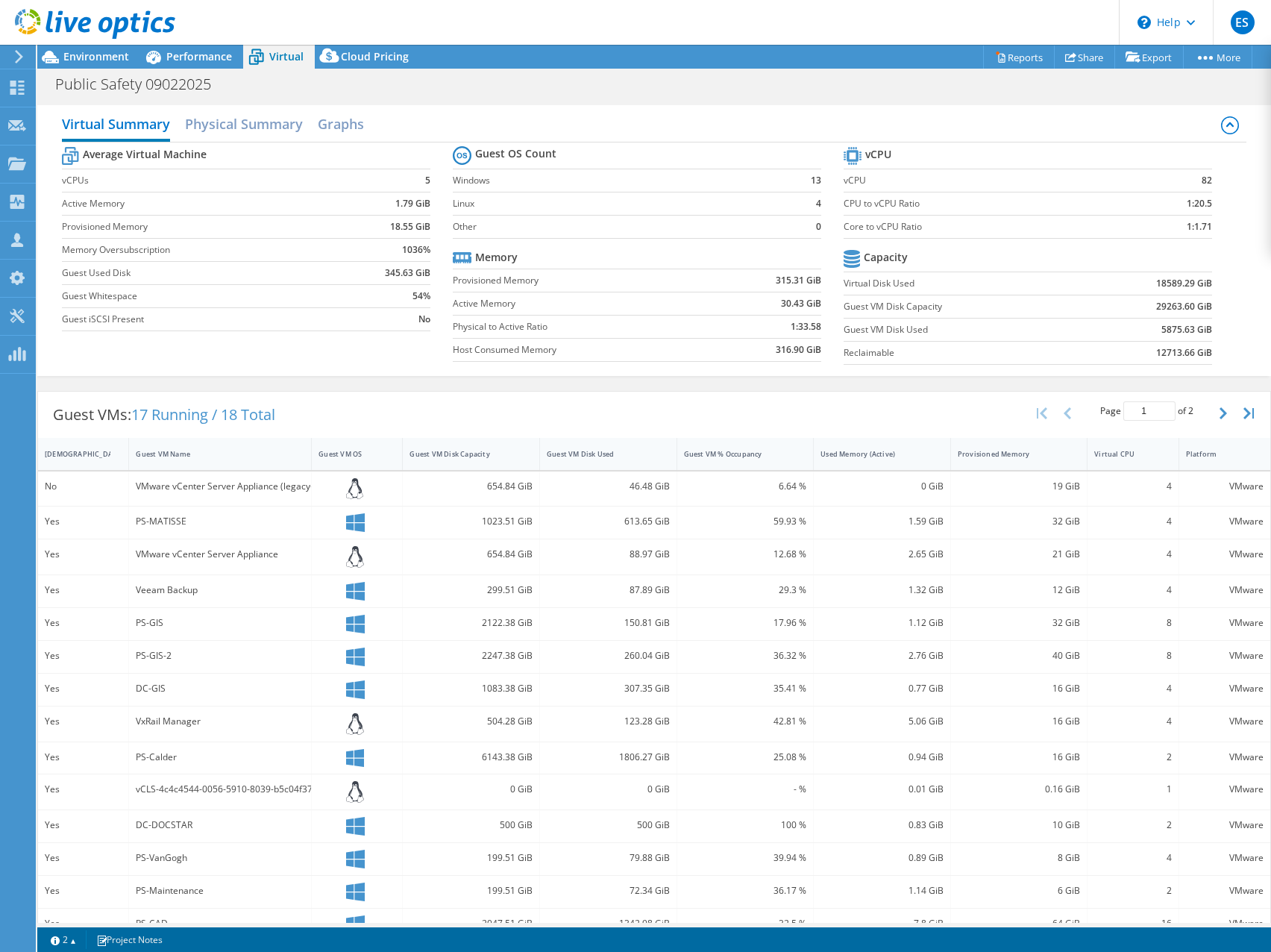
click at [832, 19] on header "ES Partner Team Member Eric Shouse eshouse@redesign-group.com redesign My Profi…" at bounding box center [636, 22] width 1271 height 45
click at [838, 19] on header "ES Partner Team Member Eric Shouse eshouse@redesign-group.com redesign My Profi…" at bounding box center [636, 22] width 1271 height 45
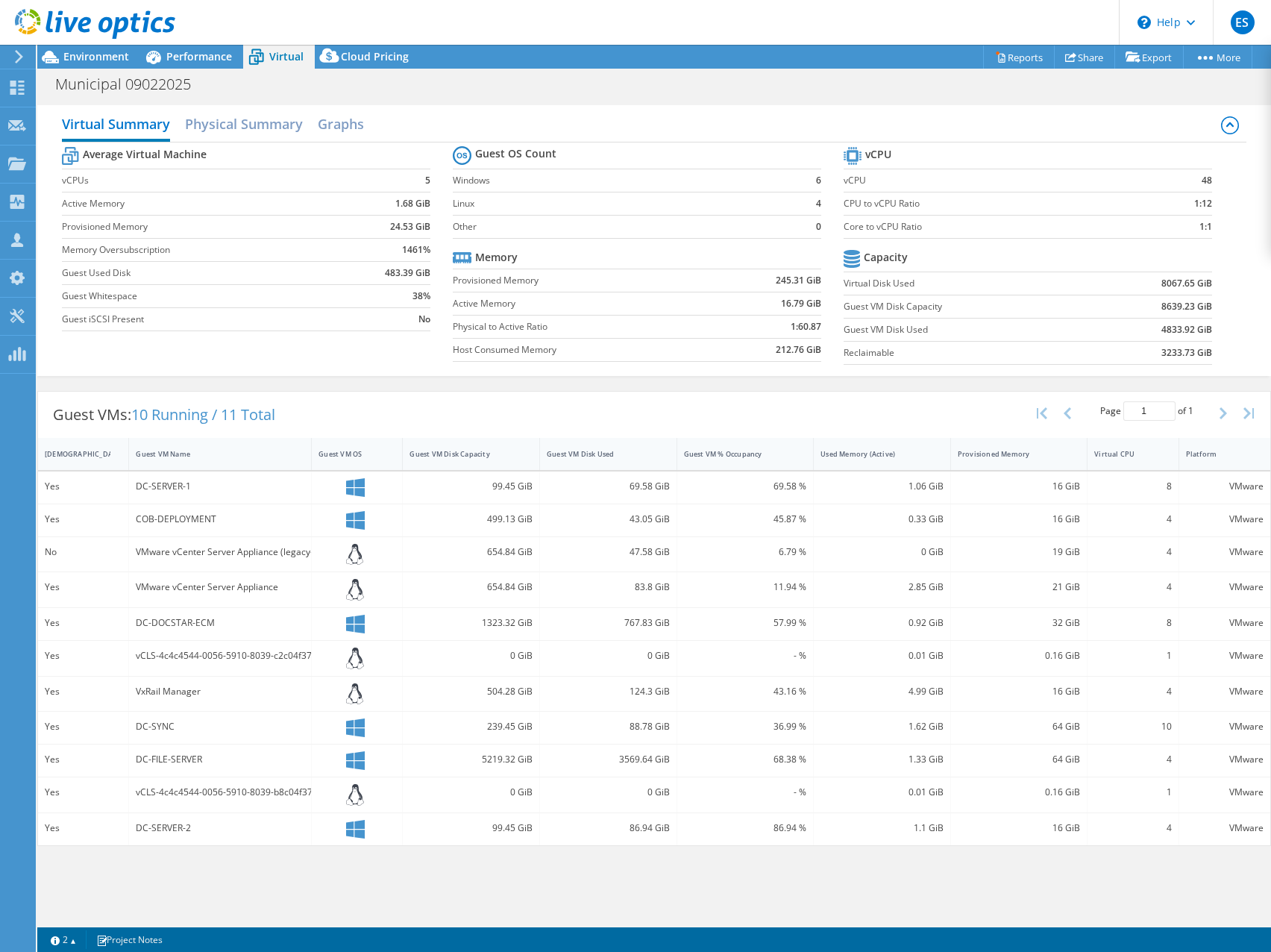
select select "USD"
click at [691, 67] on div "Project Actions Project Actions Reports Share Export vSAN ReadyNode Sizer" at bounding box center [655, 56] width 1234 height 24
click at [1001, 56] on link "Reports" at bounding box center [1019, 57] width 72 height 23
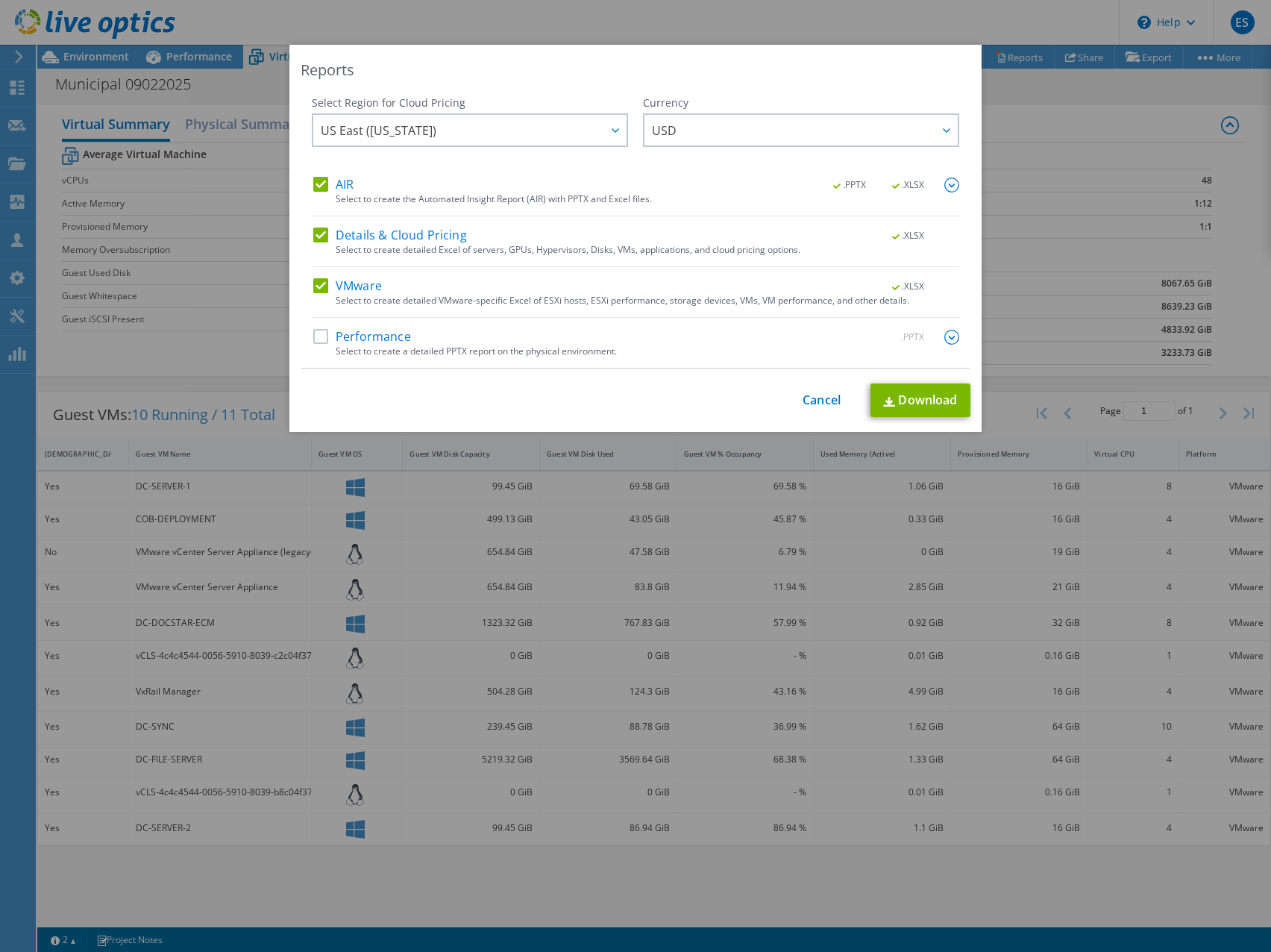
click at [319, 235] on label "Details & Cloud Pricing" at bounding box center [389, 235] width 153 height 15
click at [0, 0] on input "Details & Cloud Pricing" at bounding box center [0, 0] width 0 height 0
click at [317, 287] on label "VMware" at bounding box center [347, 286] width 68 height 15
click at [0, 0] on input "VMware" at bounding box center [0, 0] width 0 height 0
click at [898, 187] on span ".XLSX" at bounding box center [909, 186] width 56 height 11
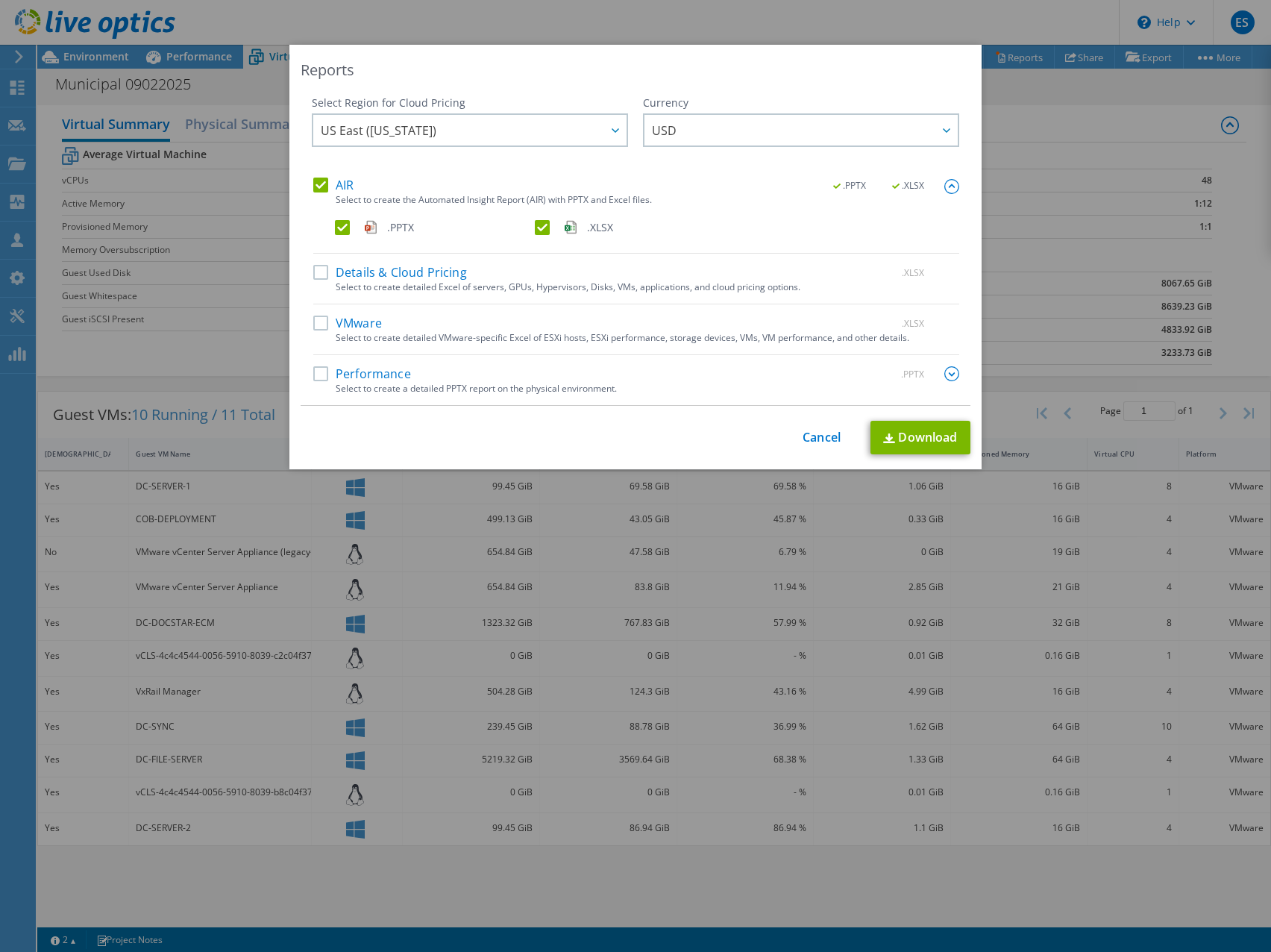
click at [536, 226] on label ".XLSX" at bounding box center [633, 227] width 197 height 15
click at [0, 0] on input ".XLSX" at bounding box center [0, 0] width 0 height 0
click at [907, 448] on link "Download" at bounding box center [920, 437] width 100 height 33
click at [829, 15] on div "Reports Select Region for Cloud Pricing Asia Pacific (Hong Kong) Asia Pacific (…" at bounding box center [636, 476] width 1271 height 952
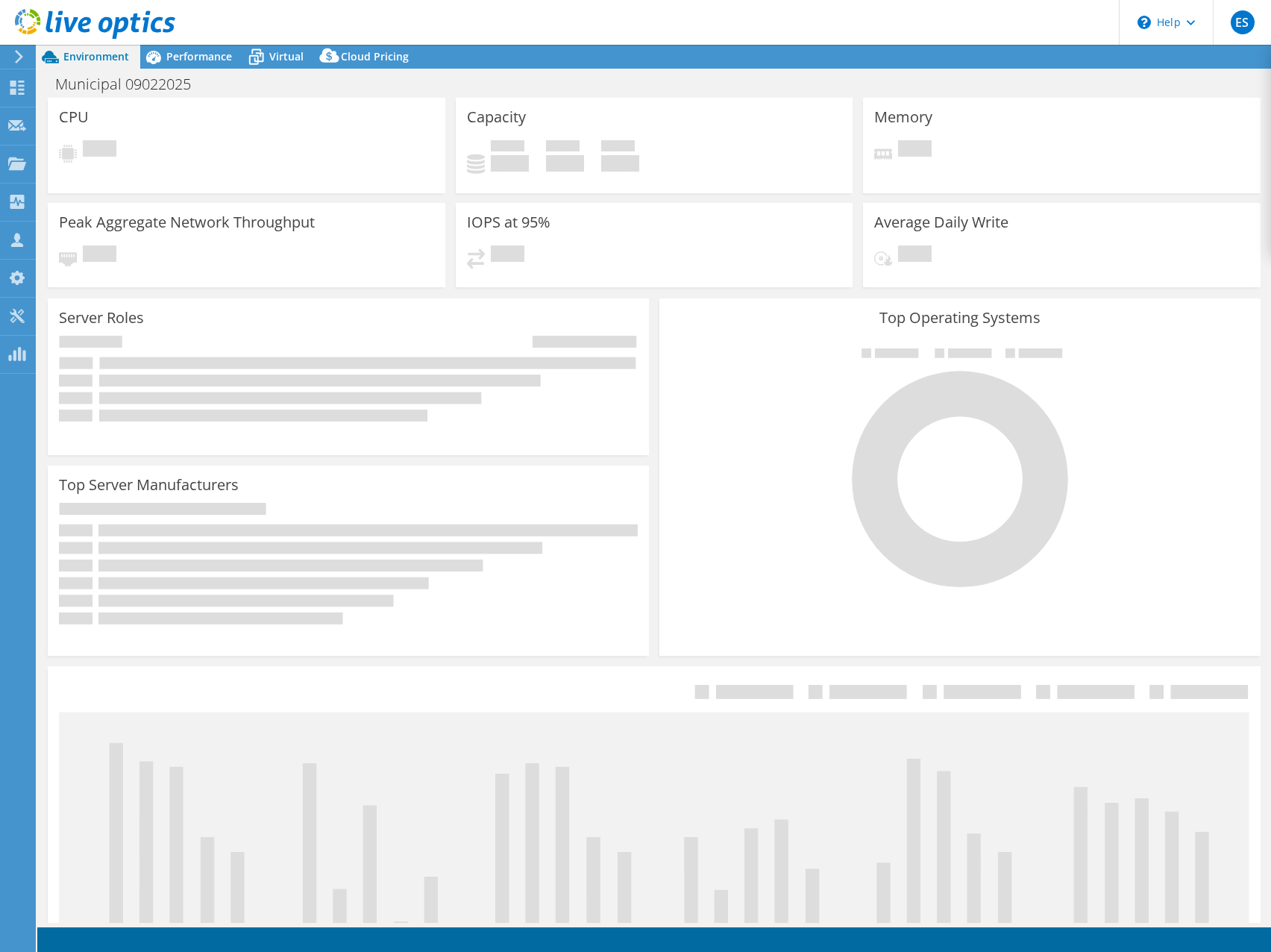
select select "USD"
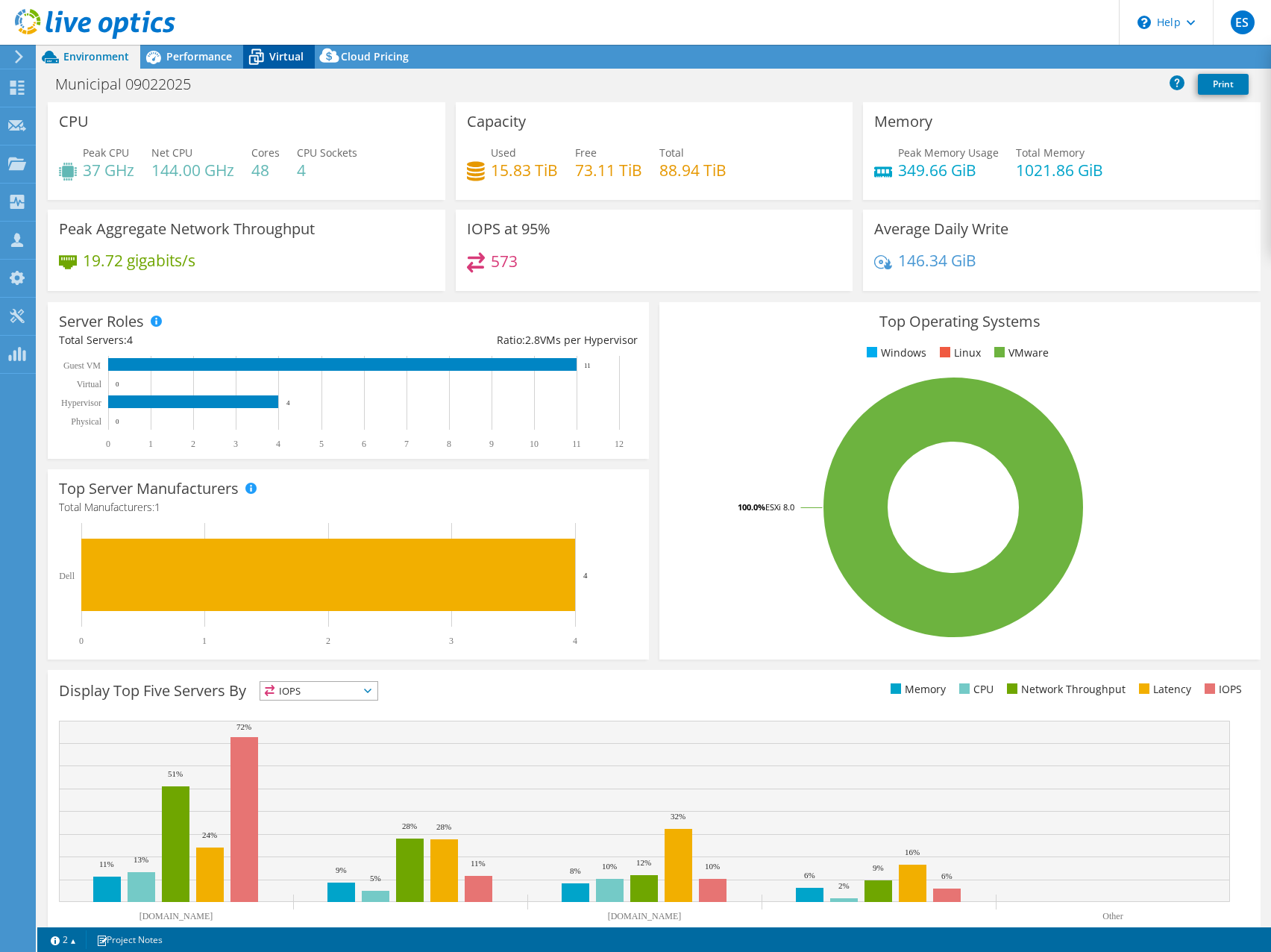
click at [269, 53] on span "Virtual" at bounding box center [286, 56] width 34 height 14
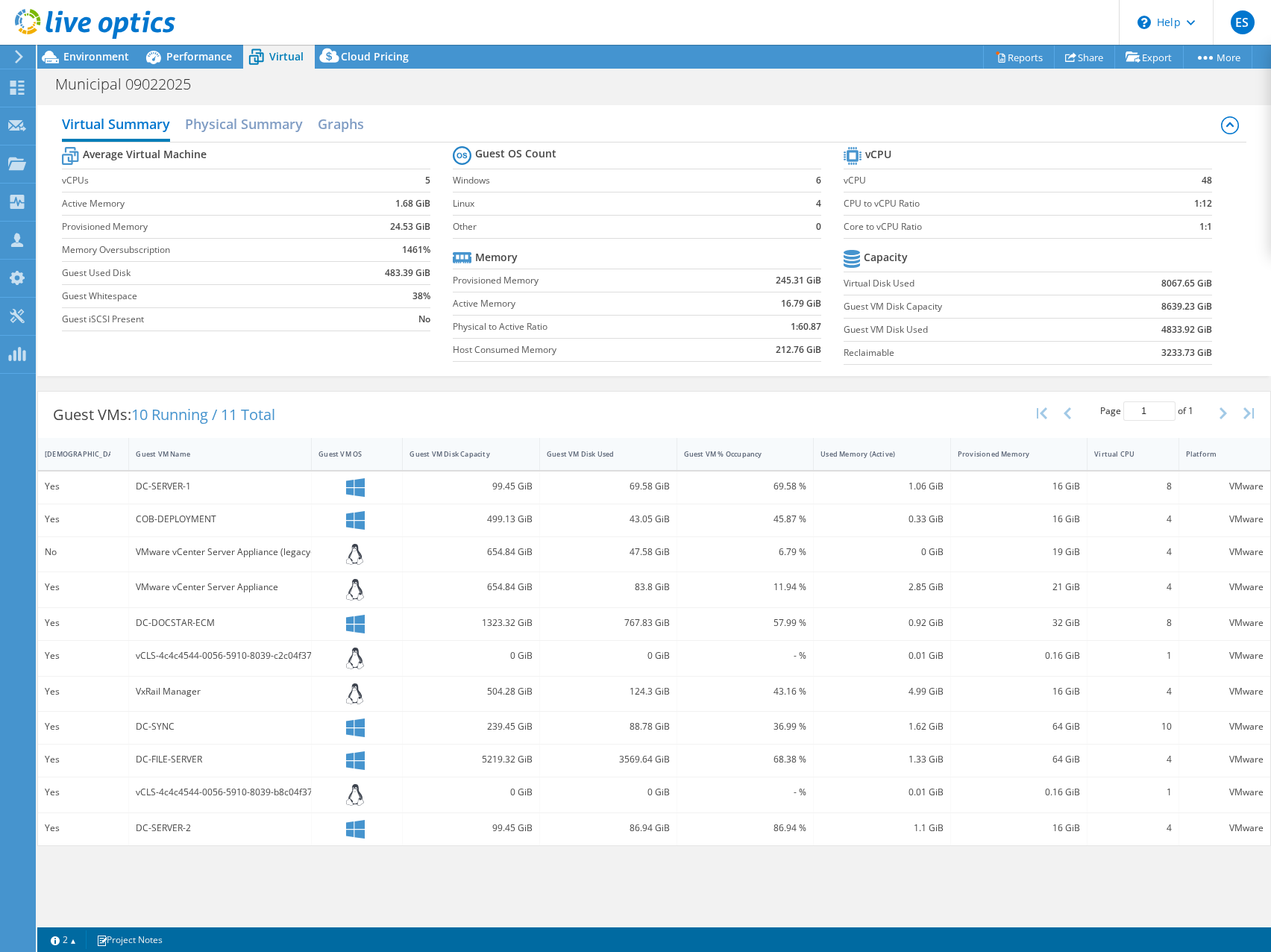
select select "USD"
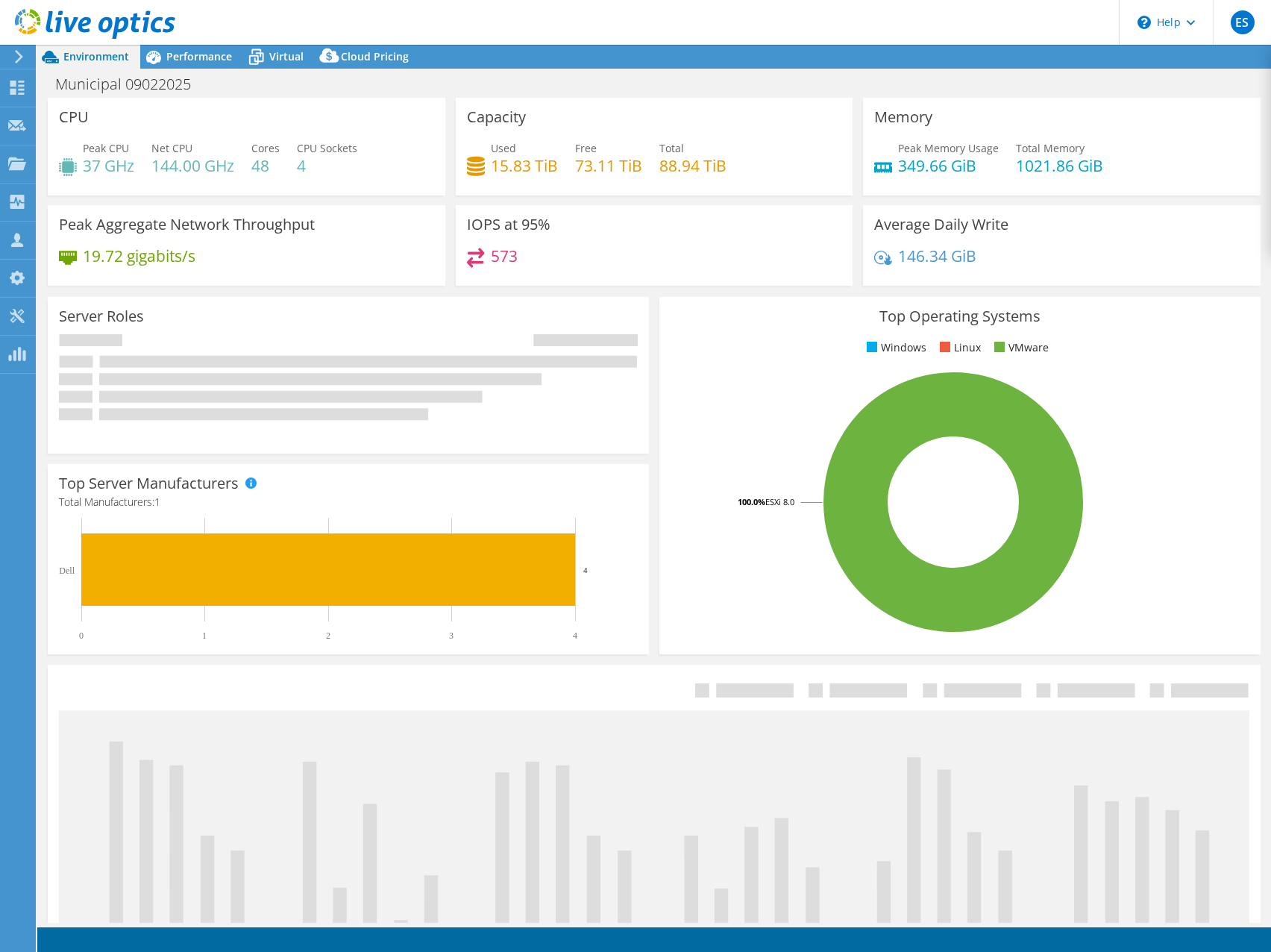
select select "USD"
